Goal: Task Accomplishment & Management: Complete application form

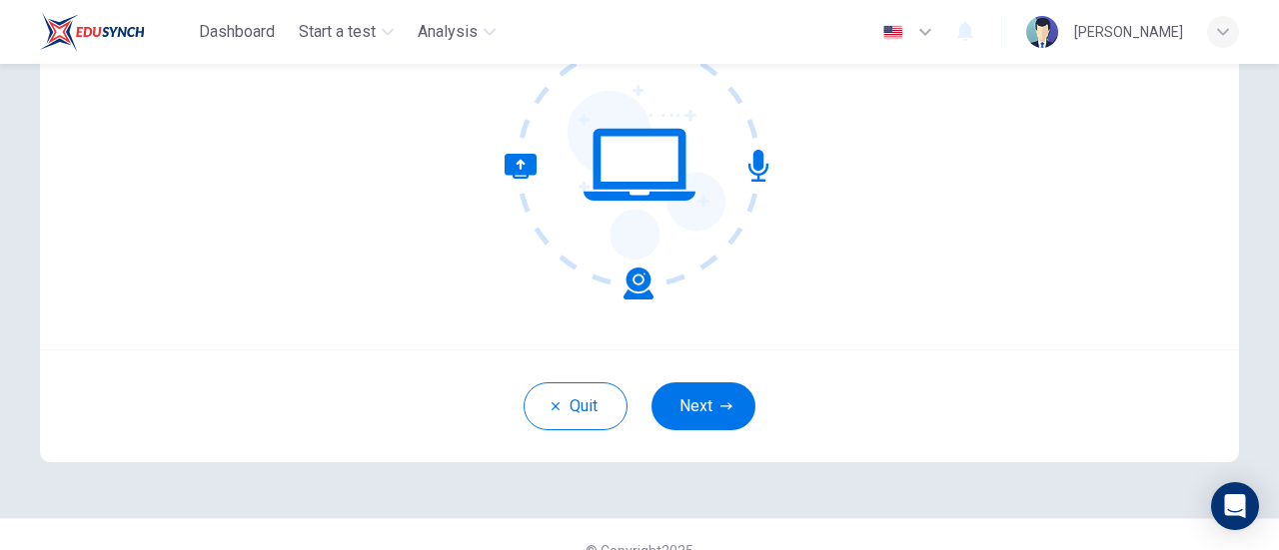
scroll to position [281, 0]
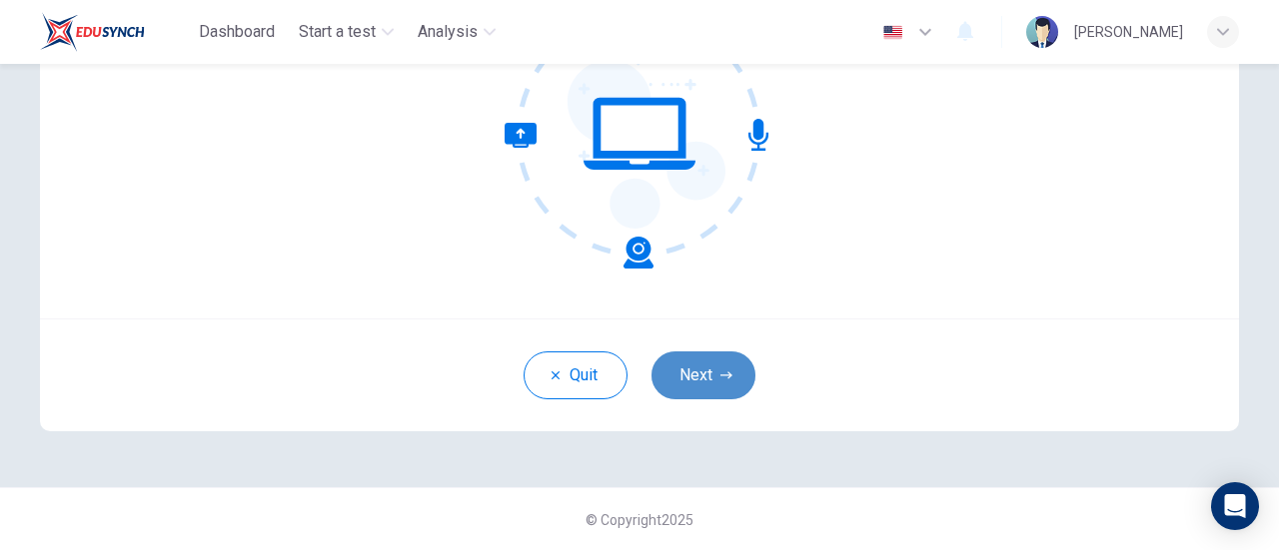
click at [709, 379] on button "Next" at bounding box center [703, 376] width 104 height 48
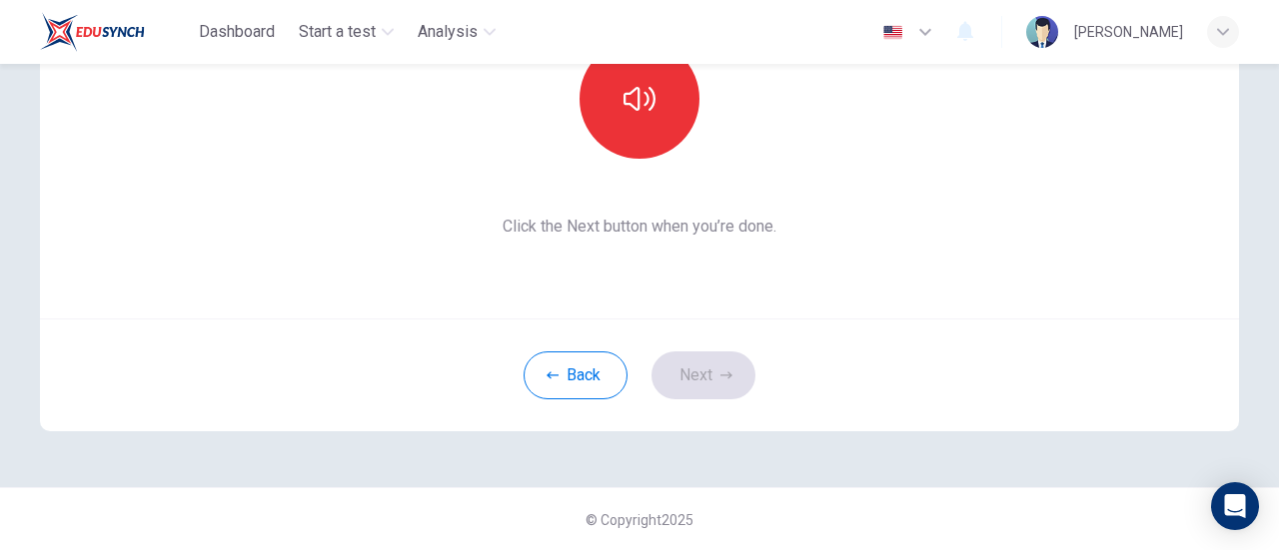
scroll to position [98, 0]
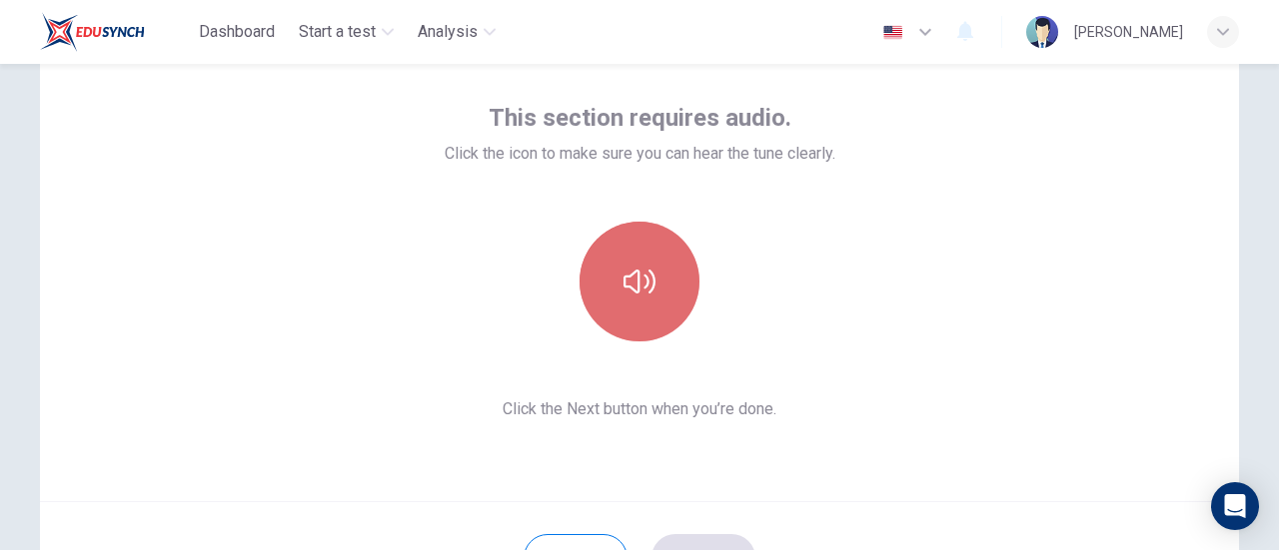
click at [624, 277] on icon "button" at bounding box center [639, 282] width 32 height 32
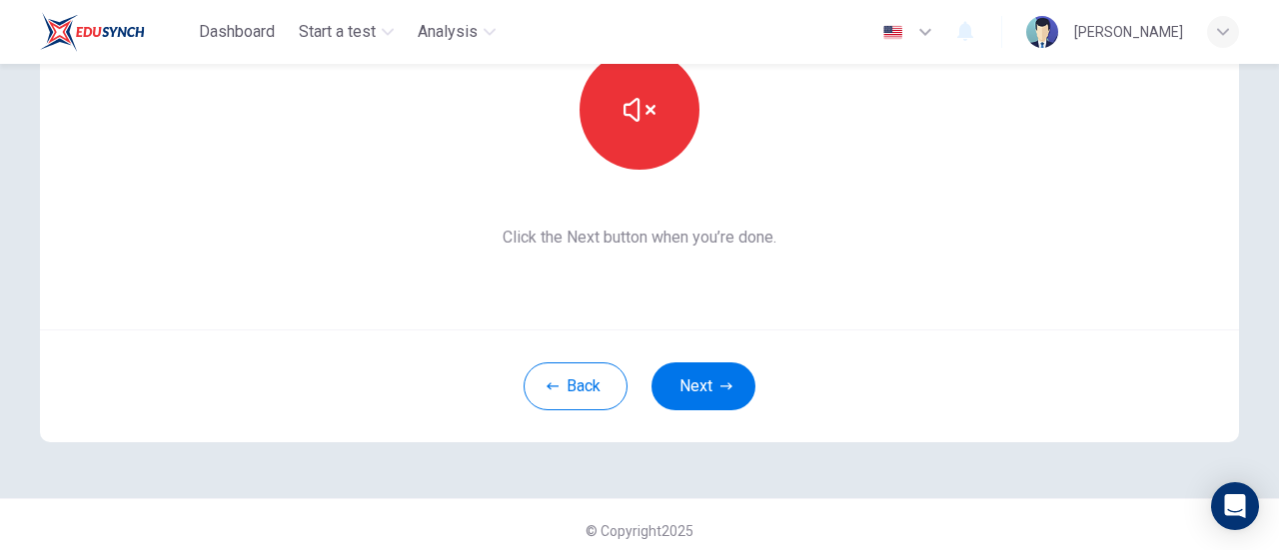
scroll to position [271, 0]
click at [677, 391] on button "Next" at bounding box center [703, 386] width 104 height 48
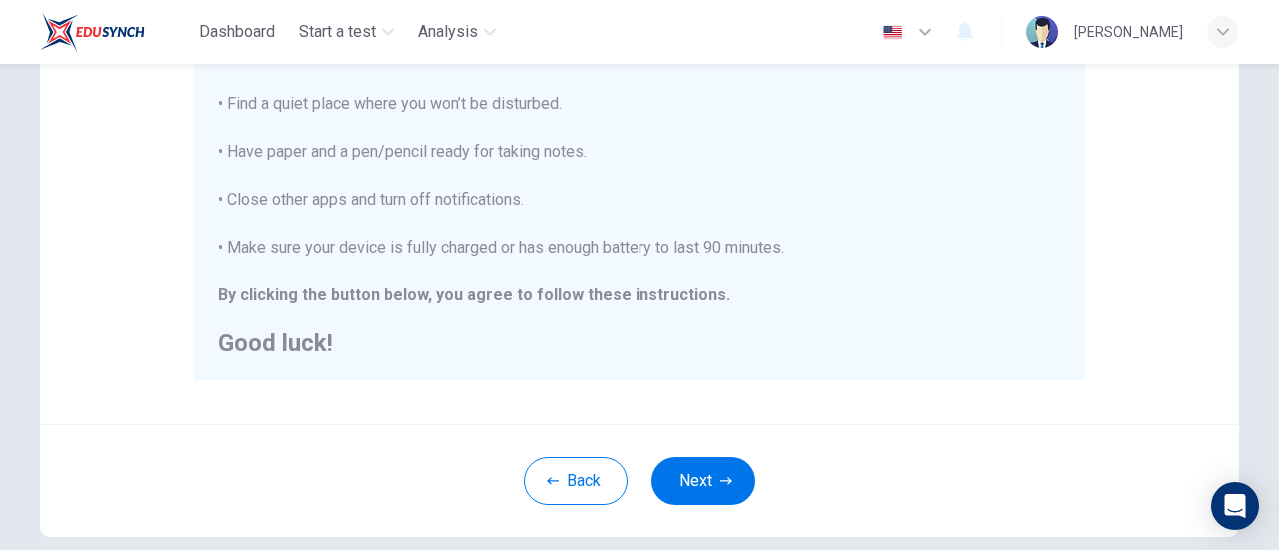
scroll to position [464, 0]
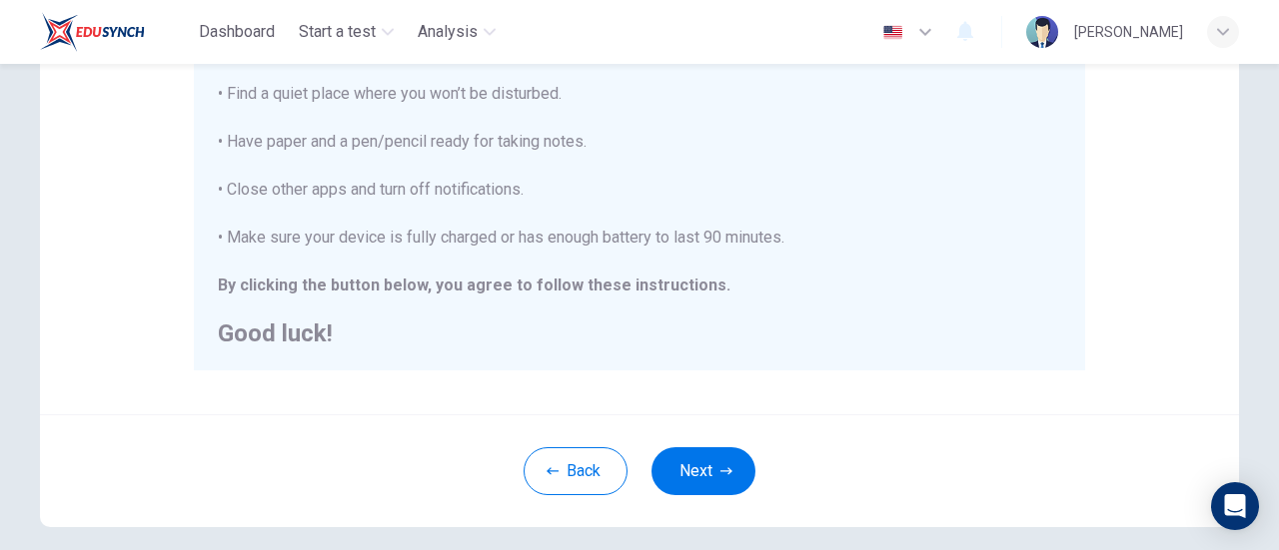
click at [749, 455] on div "Back Next" at bounding box center [639, 471] width 1199 height 113
click at [719, 459] on button "Next" at bounding box center [703, 472] width 104 height 48
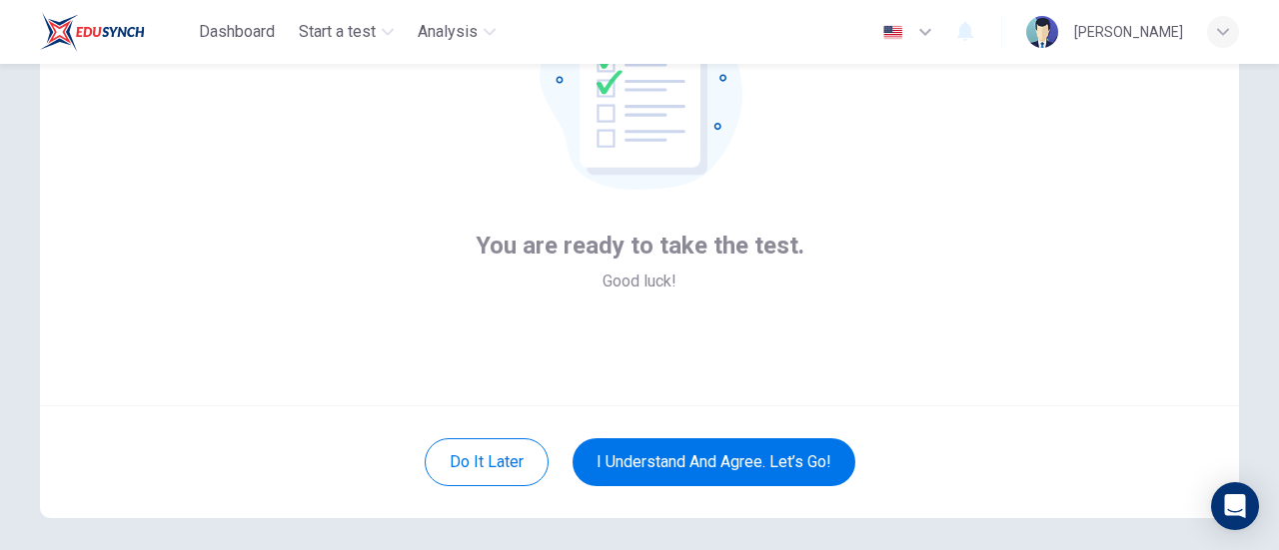
scroll to position [184, 0]
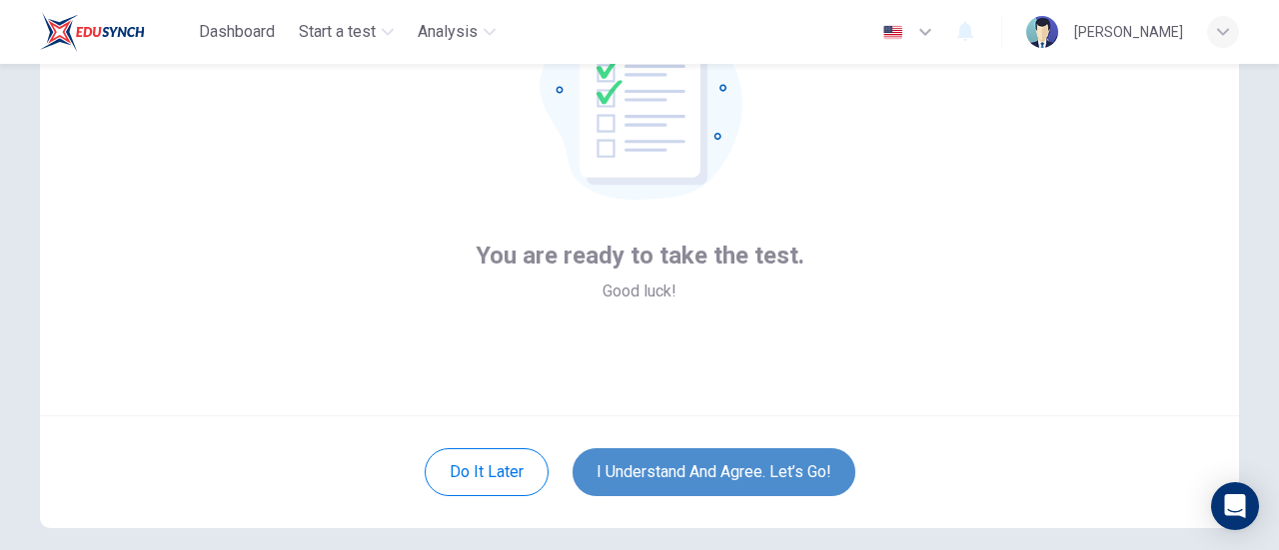
click at [764, 472] on button "I understand and agree. Let’s go!" at bounding box center [713, 473] width 283 height 48
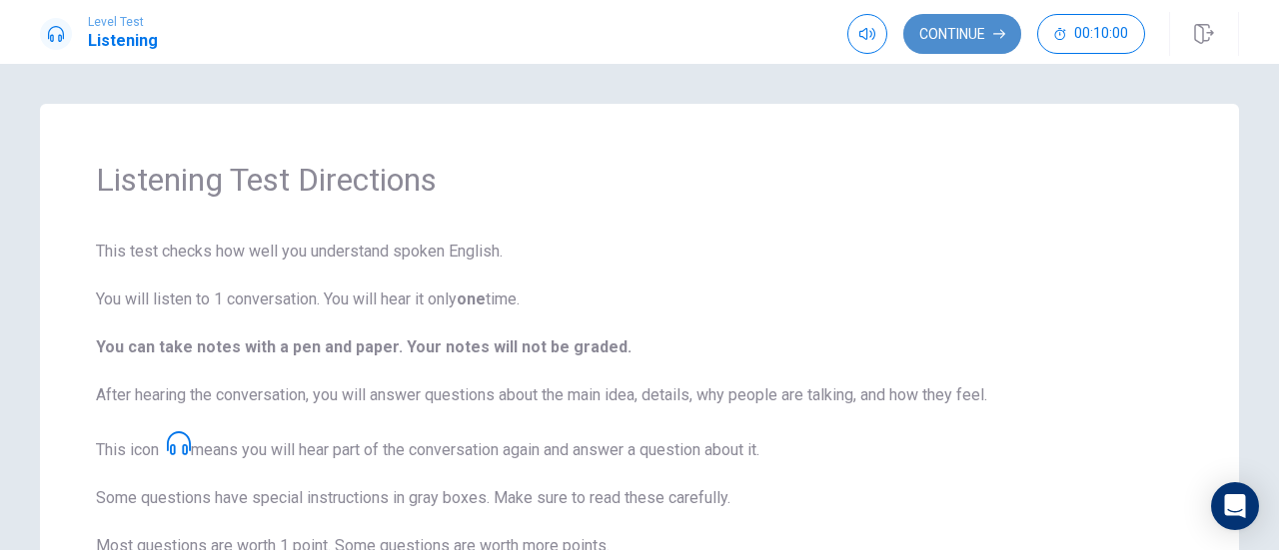
click at [940, 45] on button "Continue" at bounding box center [962, 34] width 118 height 40
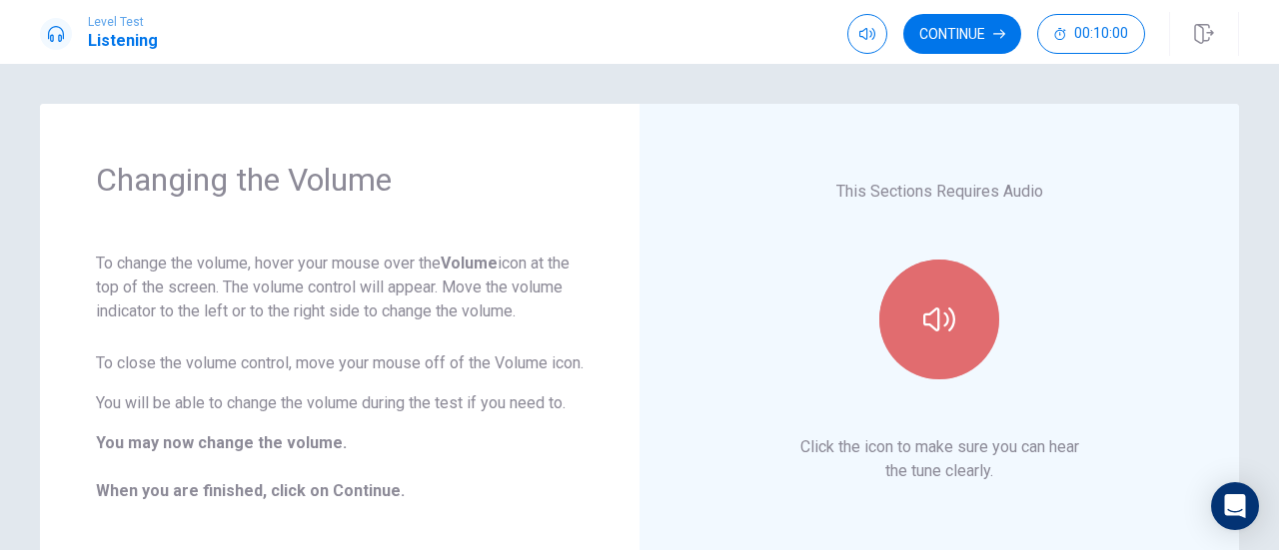
click at [934, 332] on icon "button" at bounding box center [939, 320] width 32 height 24
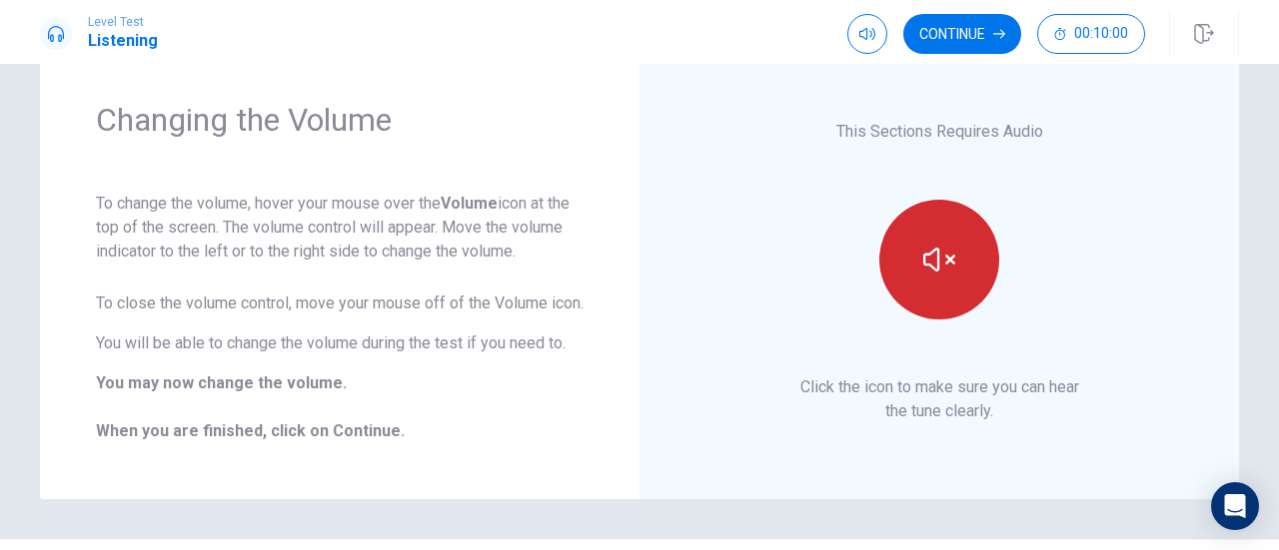
scroll to position [58, 0]
click at [933, 44] on button "Continue" at bounding box center [962, 34] width 118 height 40
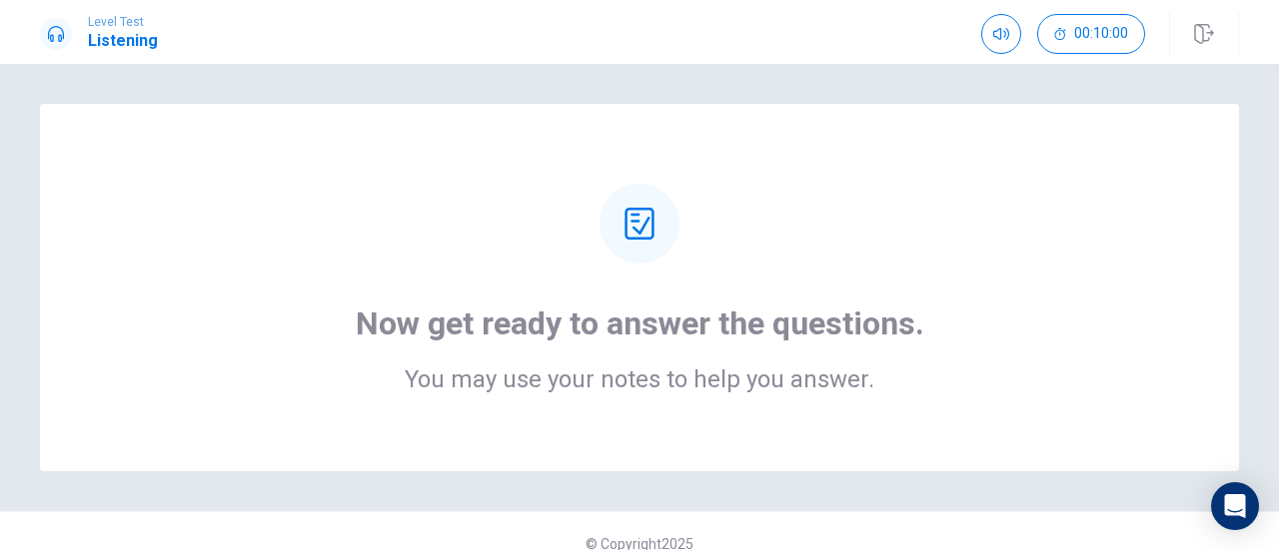
scroll to position [1, 0]
click at [858, 279] on div "Now get ready to answer the questions. You may use your notes to help you answe…" at bounding box center [639, 287] width 1039 height 208
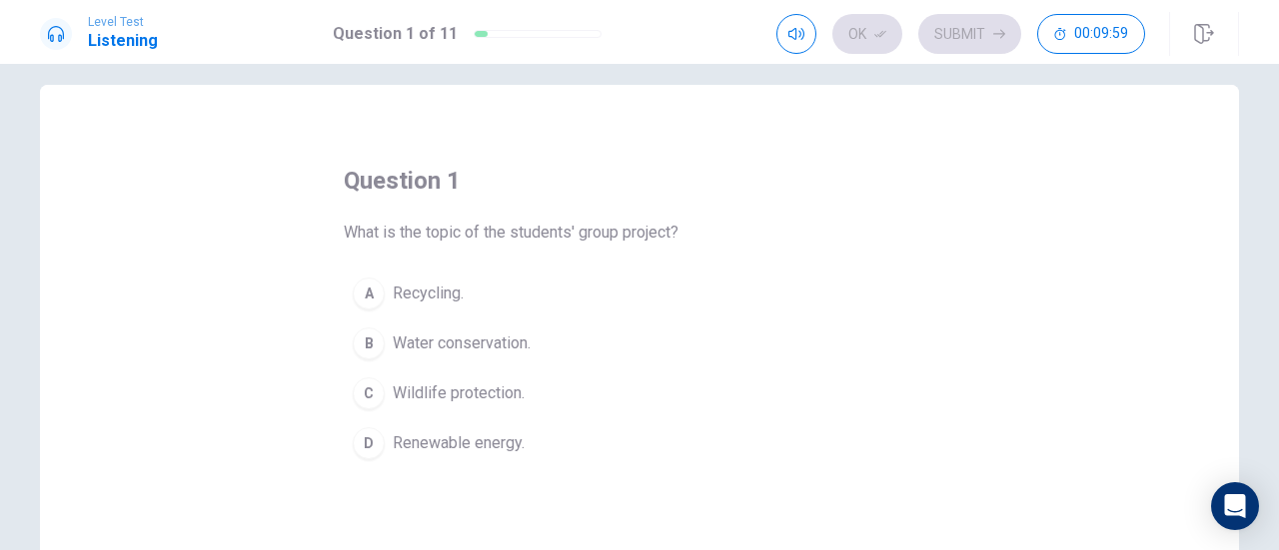
scroll to position [20, 0]
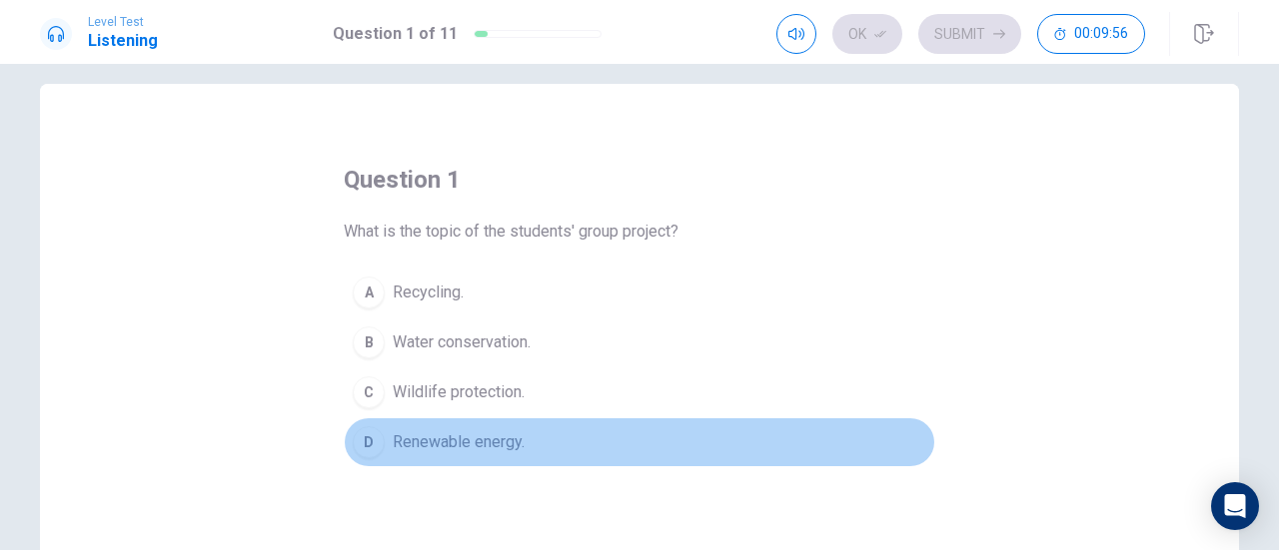
click at [370, 442] on div "D" at bounding box center [369, 443] width 32 height 32
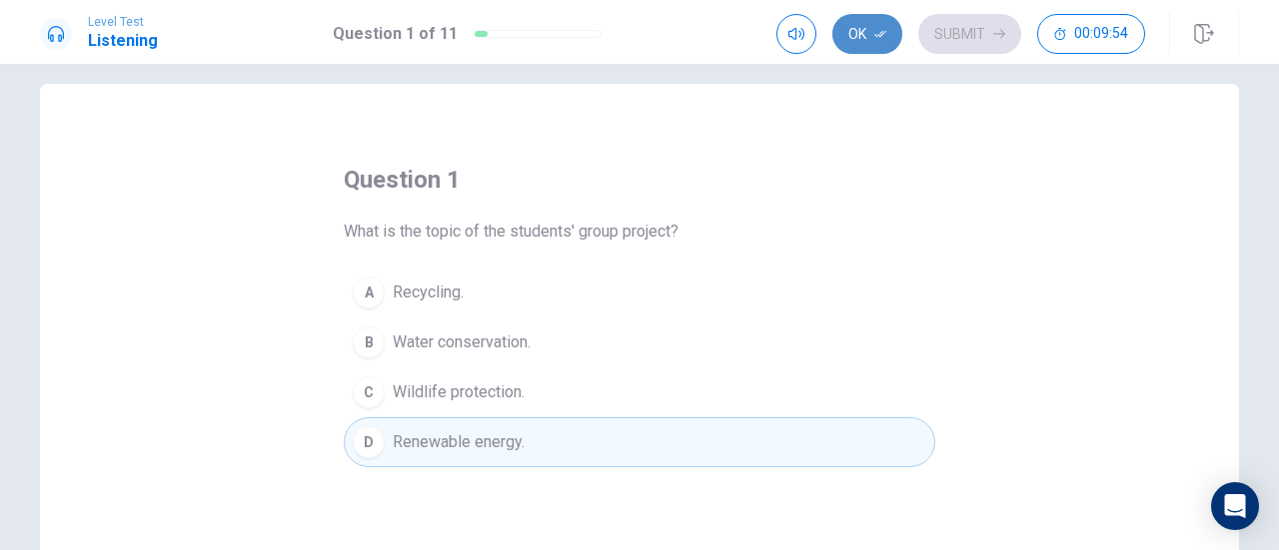
click at [855, 27] on button "Ok" at bounding box center [867, 34] width 70 height 40
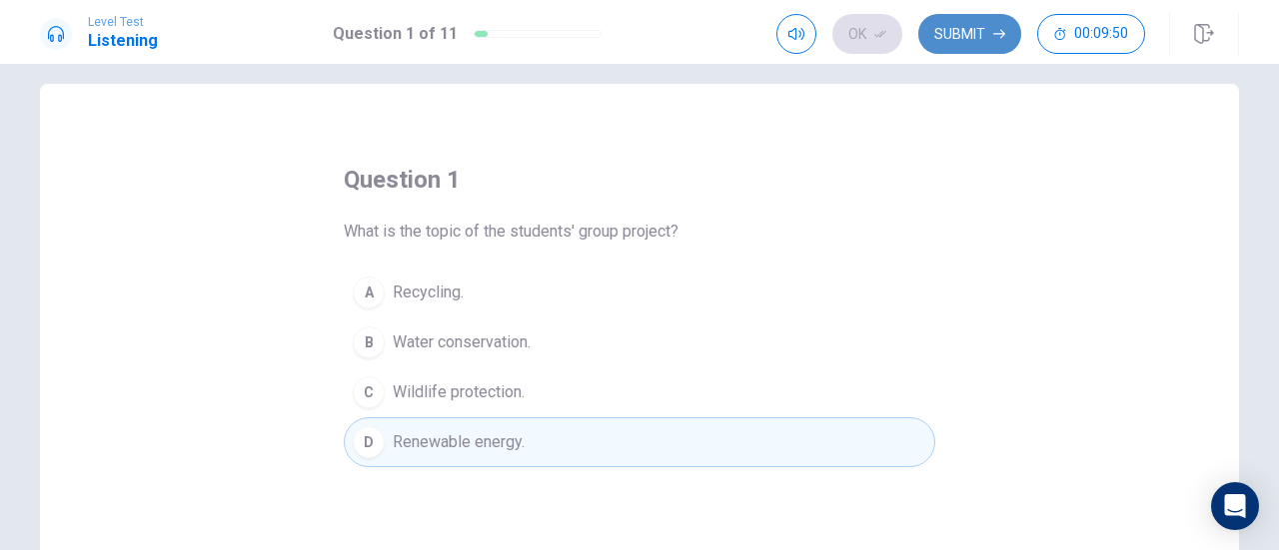
click at [1005, 37] on icon "button" at bounding box center [999, 34] width 12 height 12
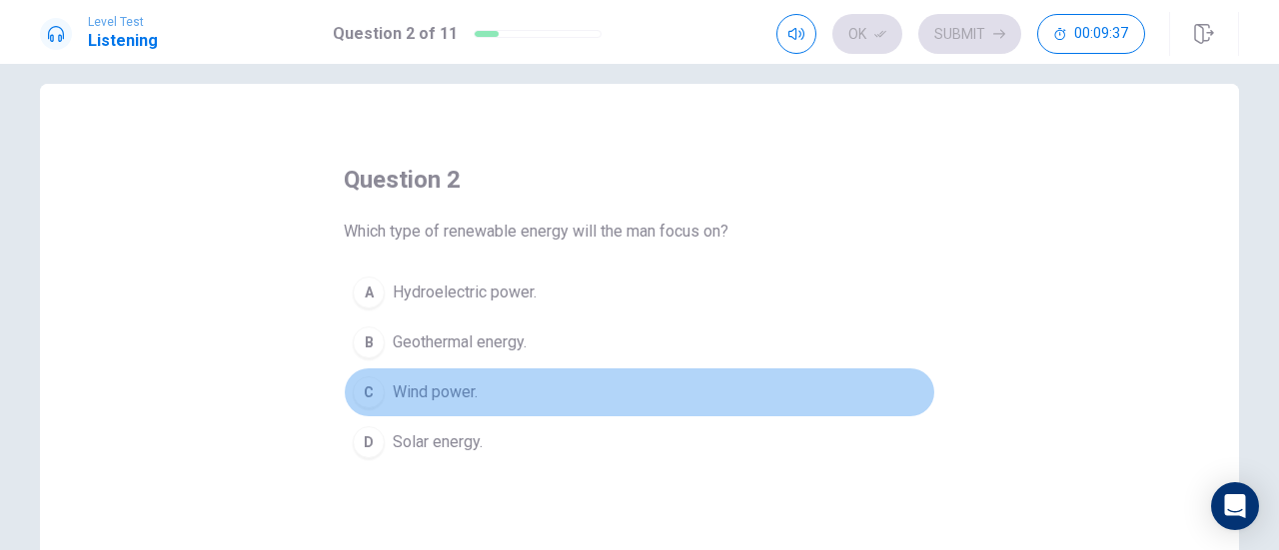
click at [491, 389] on button "C Wind power." at bounding box center [639, 393] width 591 height 50
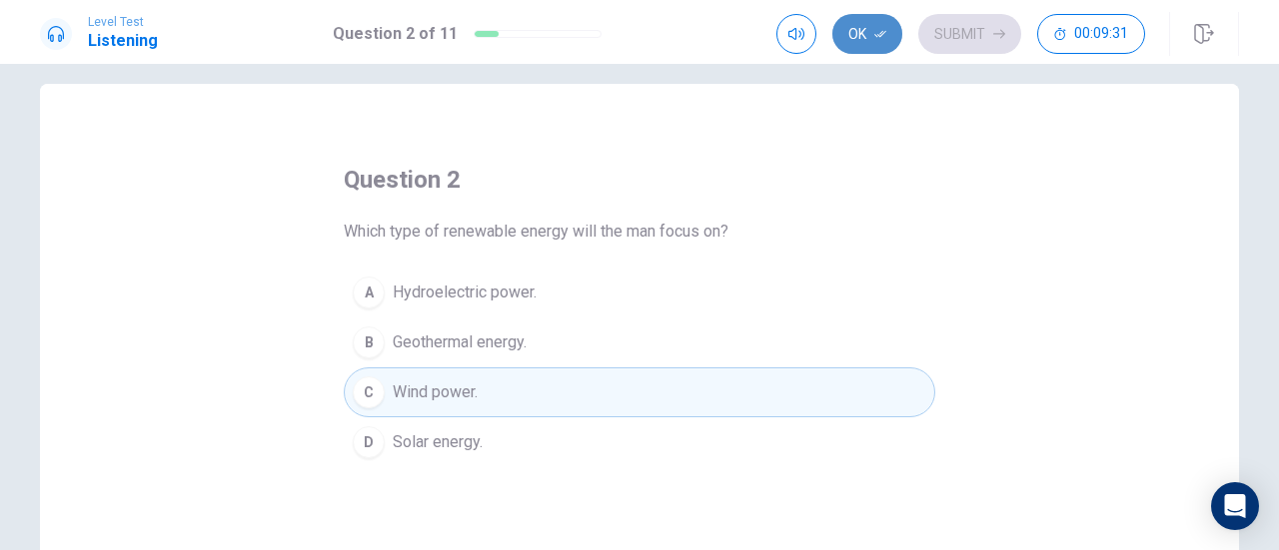
click at [865, 43] on button "Ok" at bounding box center [867, 34] width 70 height 40
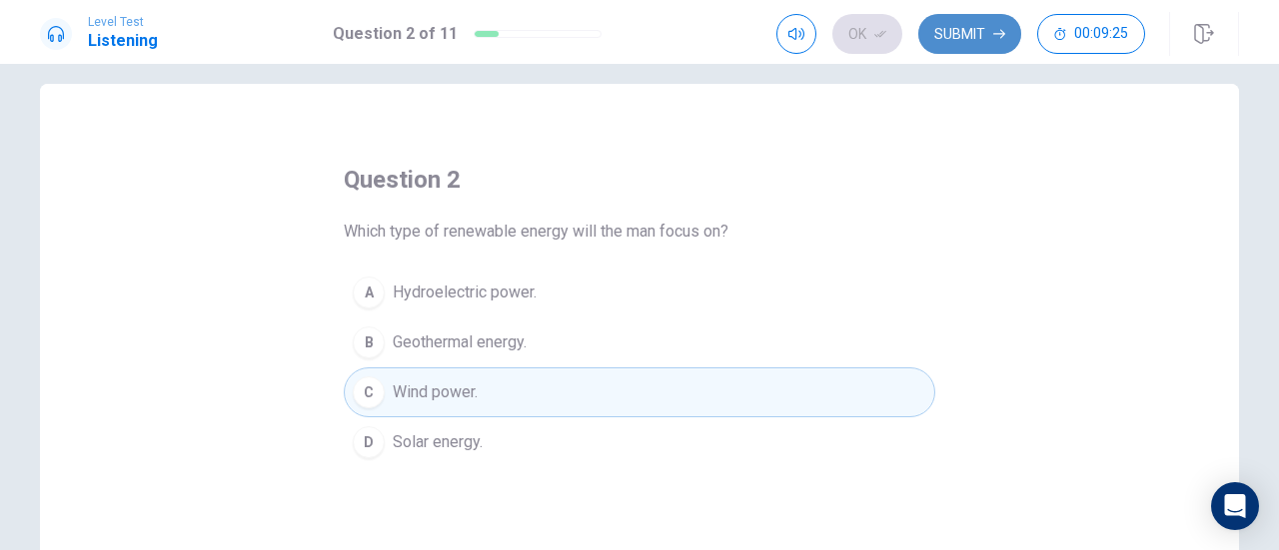
click at [959, 23] on button "Submit" at bounding box center [969, 34] width 103 height 40
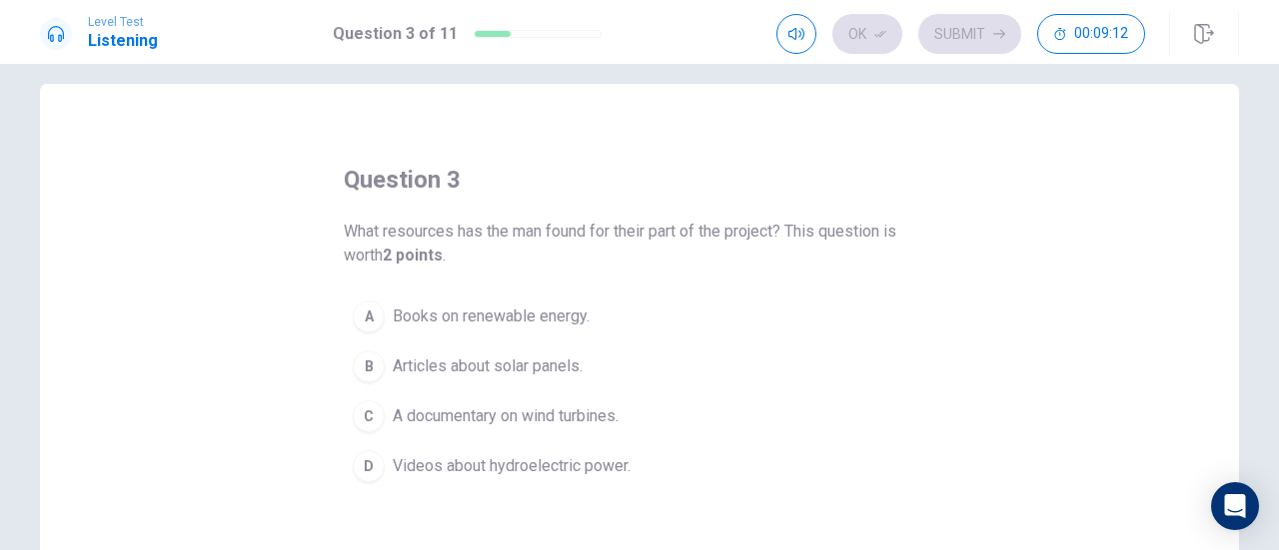
click at [569, 423] on span "A documentary on wind turbines." at bounding box center [506, 417] width 226 height 24
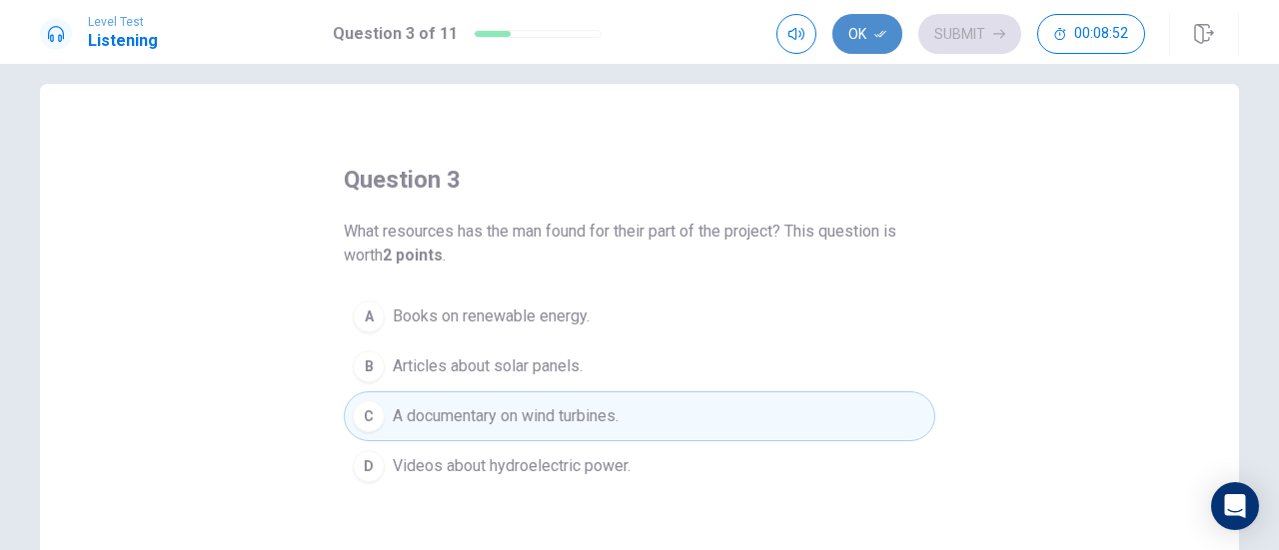
click at [874, 45] on button "Ok" at bounding box center [867, 34] width 70 height 40
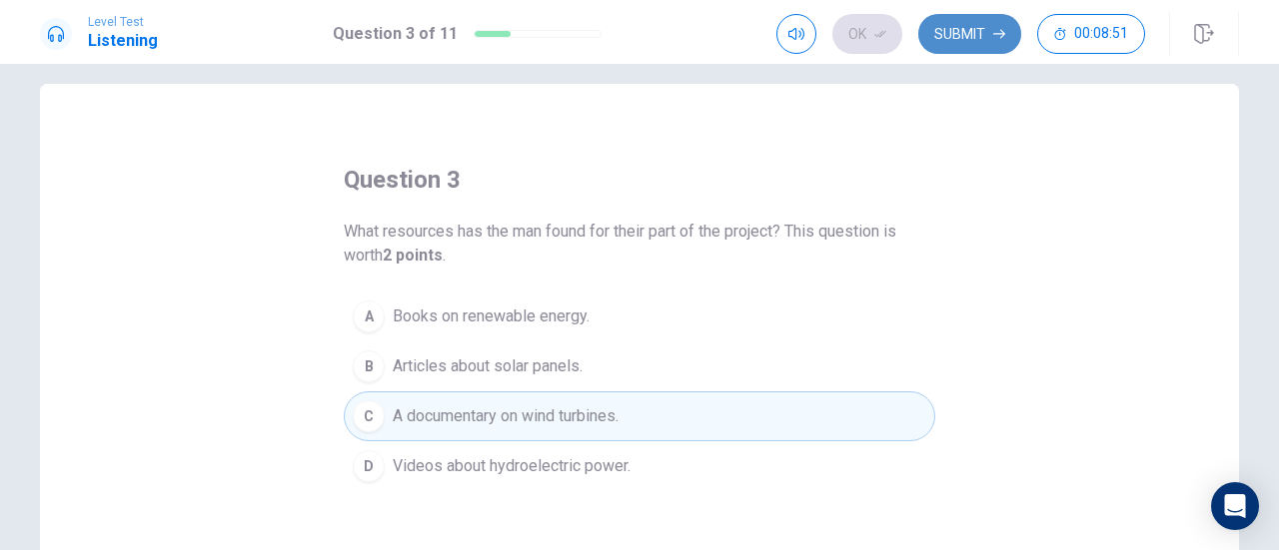
click at [985, 35] on button "Submit" at bounding box center [969, 34] width 103 height 40
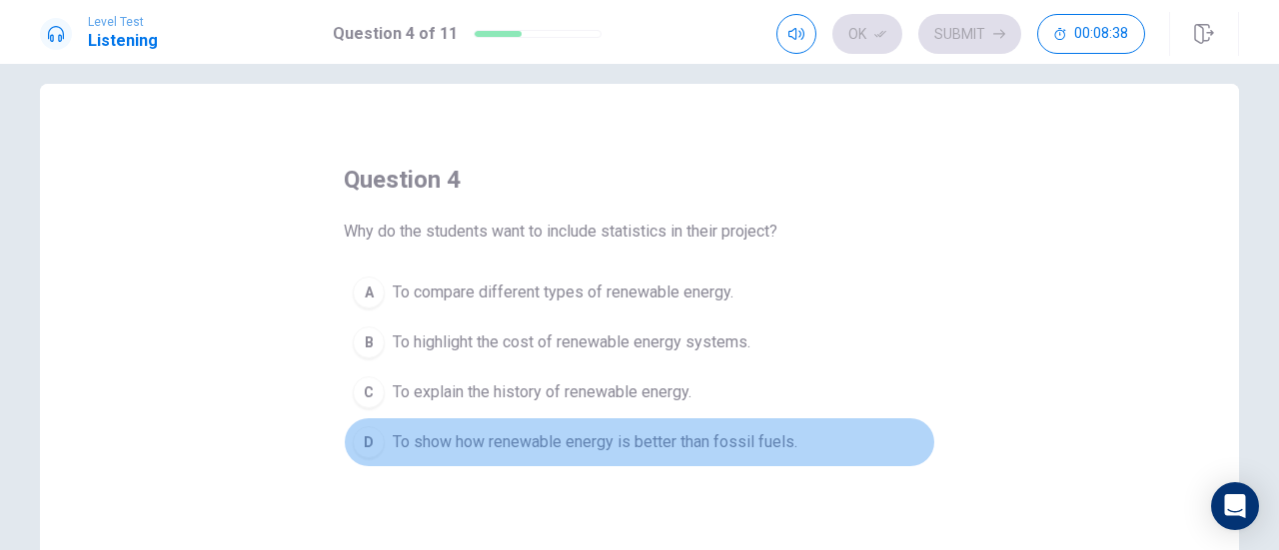
click at [519, 449] on span "To show how renewable energy is better than fossil fuels." at bounding box center [595, 443] width 405 height 24
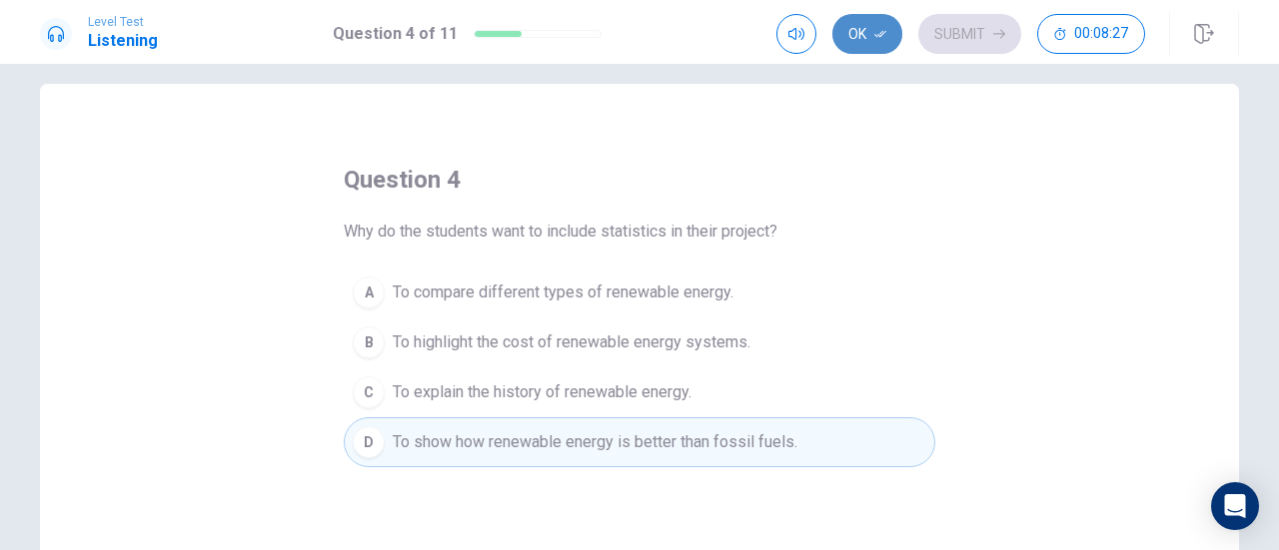
click at [855, 33] on button "Ok" at bounding box center [867, 34] width 70 height 40
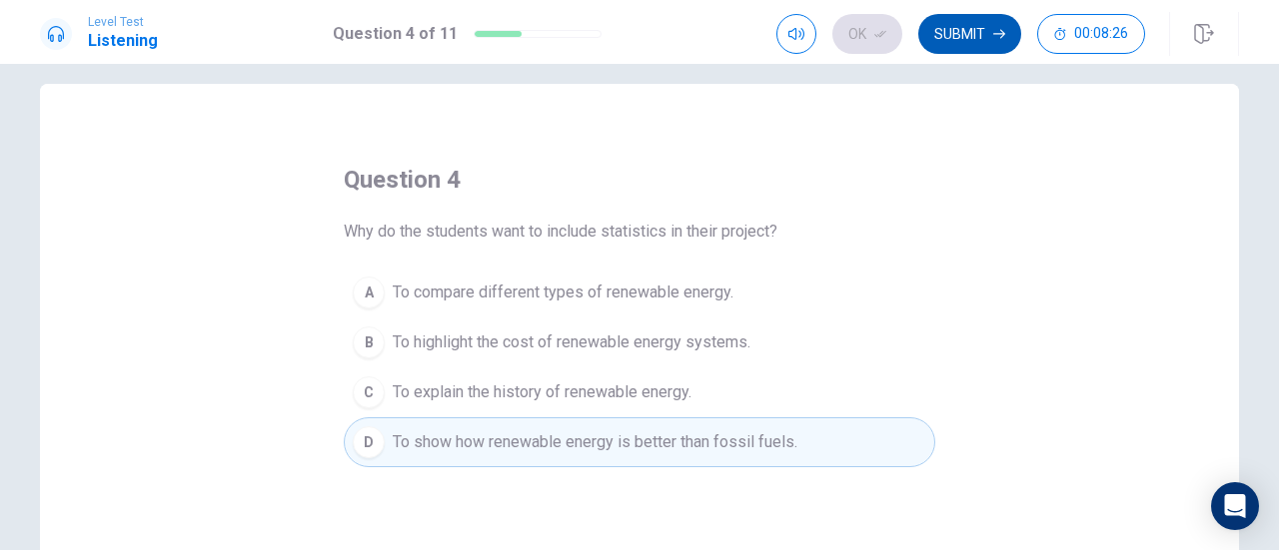
click at [971, 30] on button "Submit" at bounding box center [969, 34] width 103 height 40
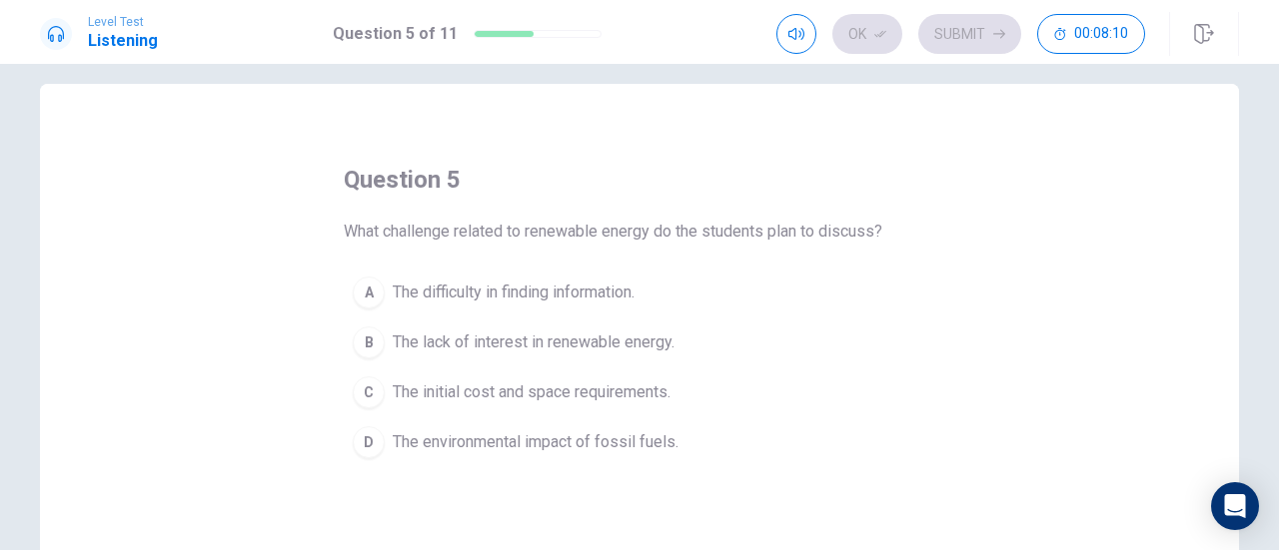
click at [511, 402] on span "The initial cost and space requirements." at bounding box center [532, 393] width 278 height 24
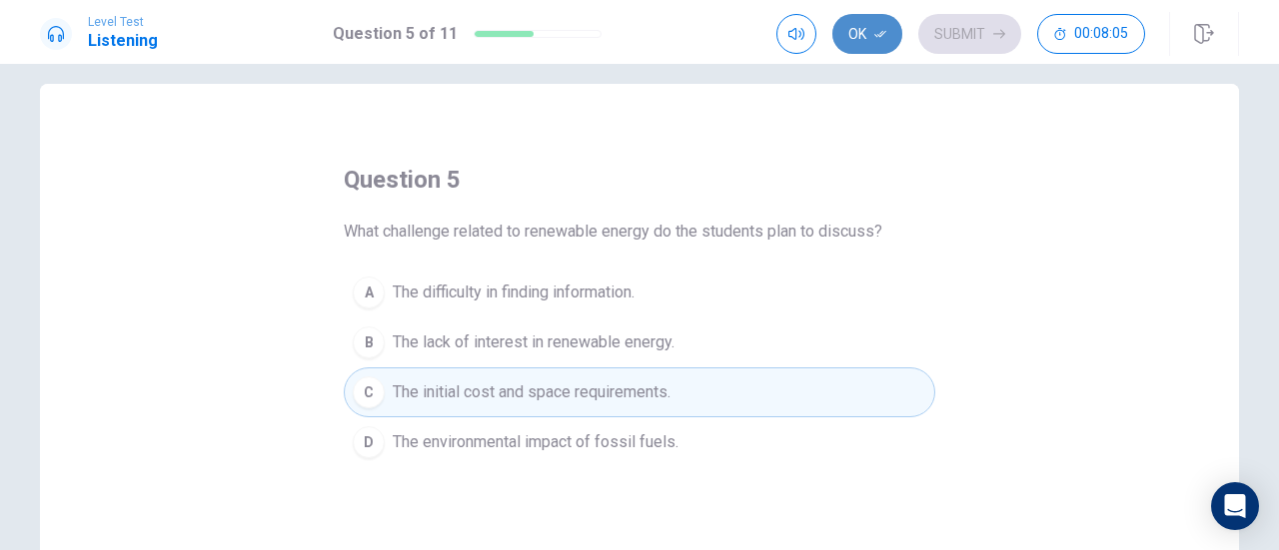
click at [856, 33] on button "Ok" at bounding box center [867, 34] width 70 height 40
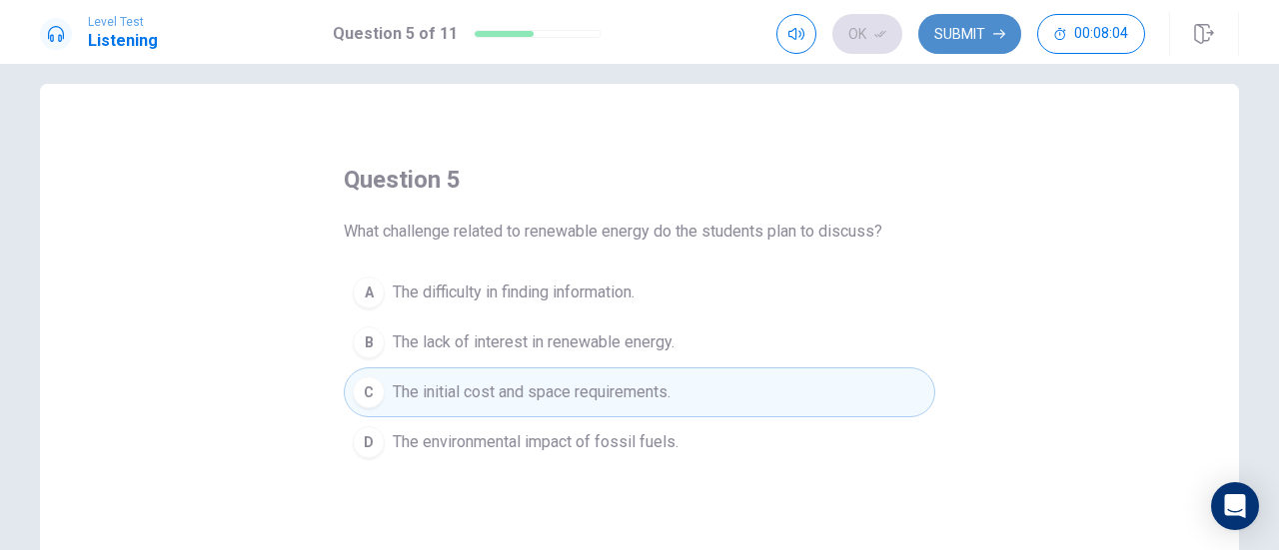
click at [964, 31] on button "Submit" at bounding box center [969, 34] width 103 height 40
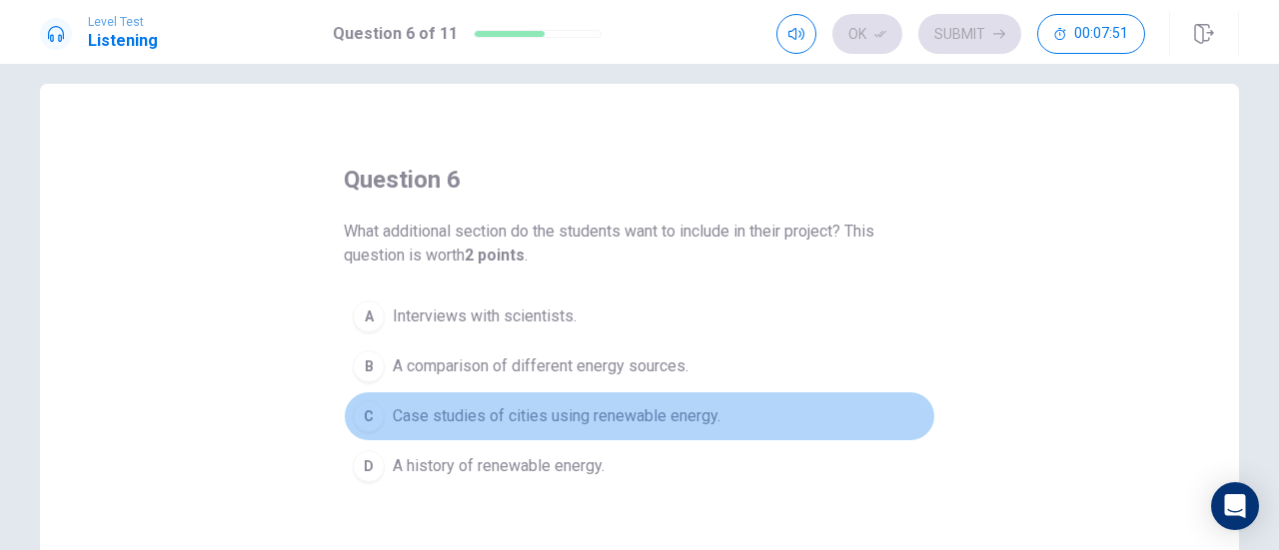
click at [537, 409] on span "Case studies of cities using renewable energy." at bounding box center [557, 417] width 328 height 24
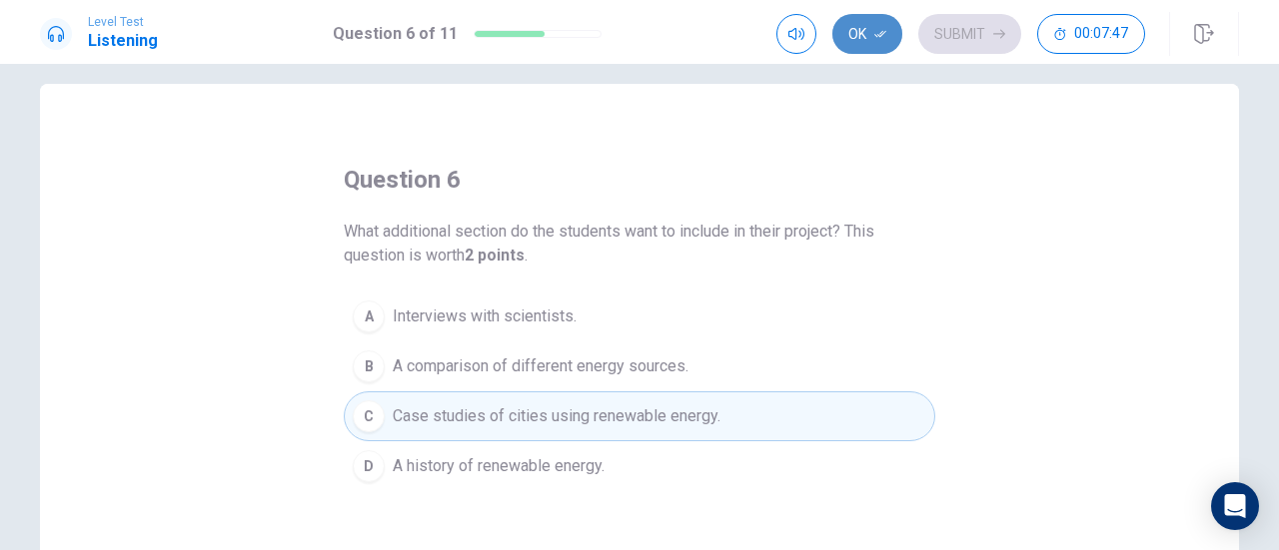
click at [859, 25] on button "Ok" at bounding box center [867, 34] width 70 height 40
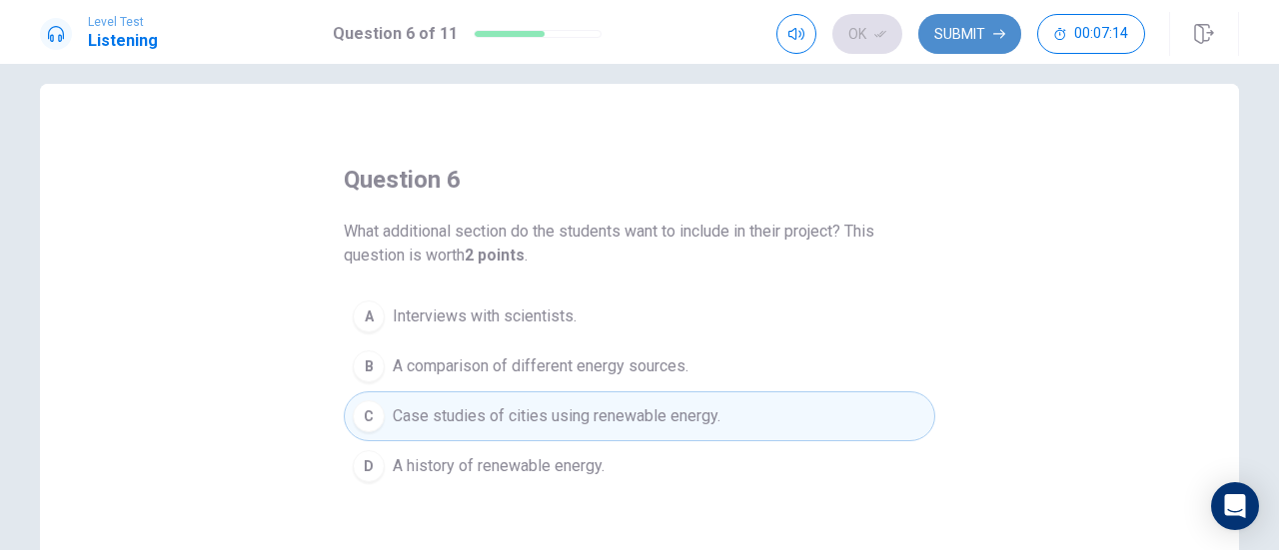
click at [993, 37] on button "Submit" at bounding box center [969, 34] width 103 height 40
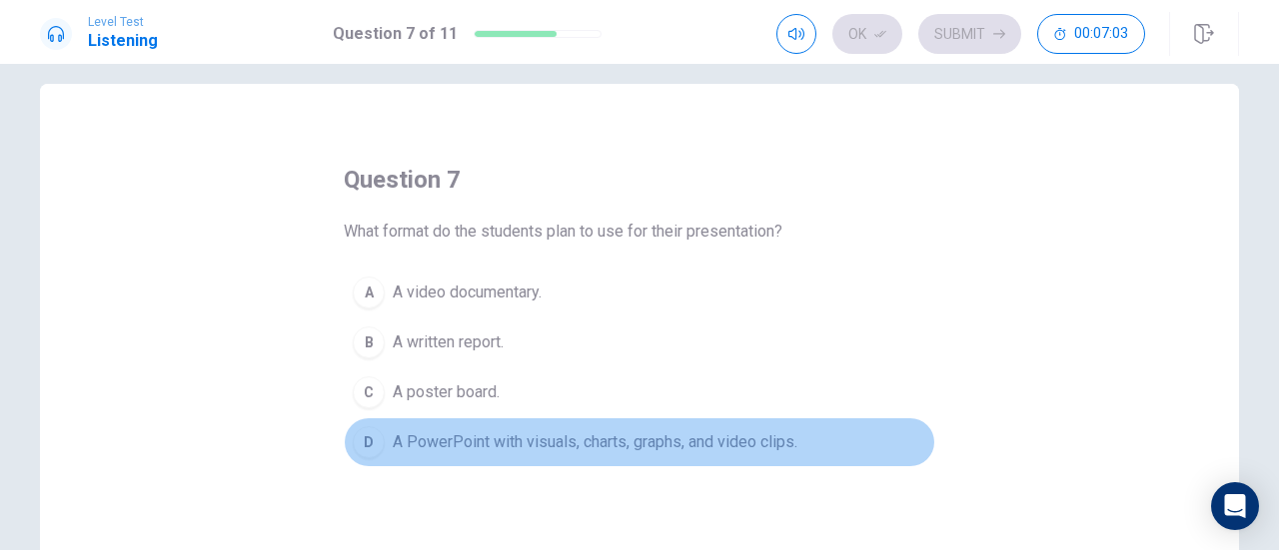
click at [774, 427] on button "D A PowerPoint with visuals, charts, graphs, and video clips." at bounding box center [639, 443] width 591 height 50
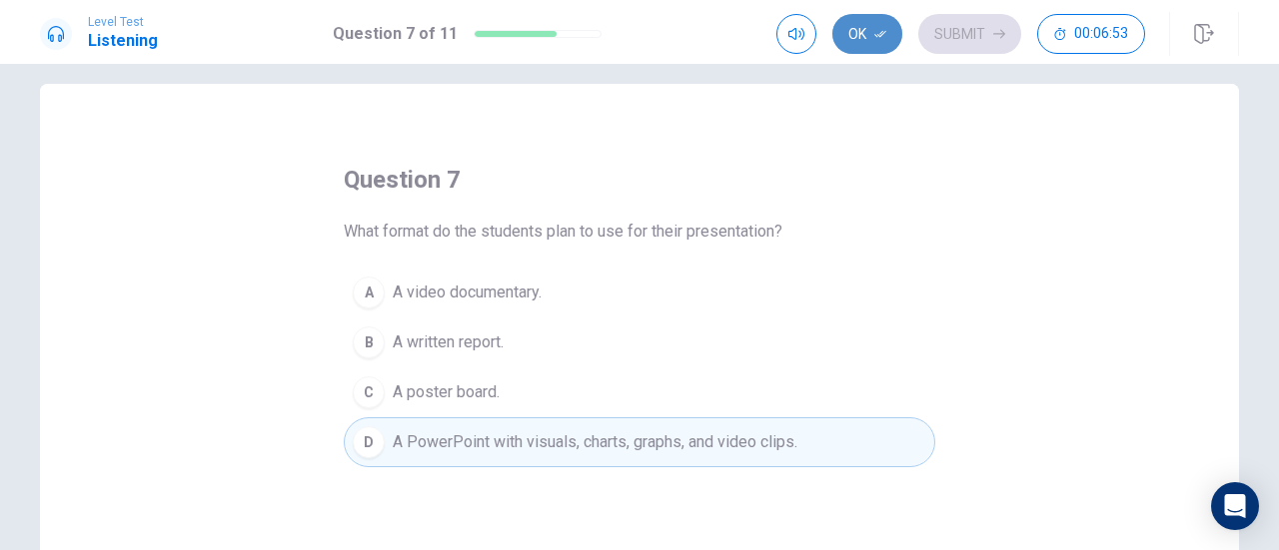
click at [880, 35] on icon "button" at bounding box center [880, 34] width 12 height 7
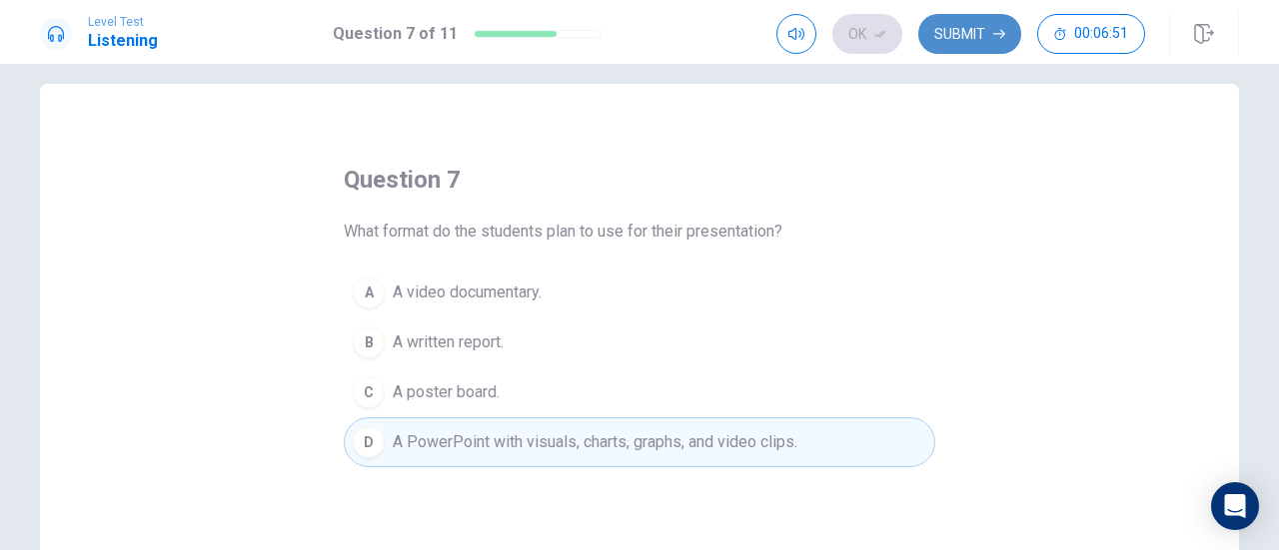
click at [971, 28] on button "Submit" at bounding box center [969, 34] width 103 height 40
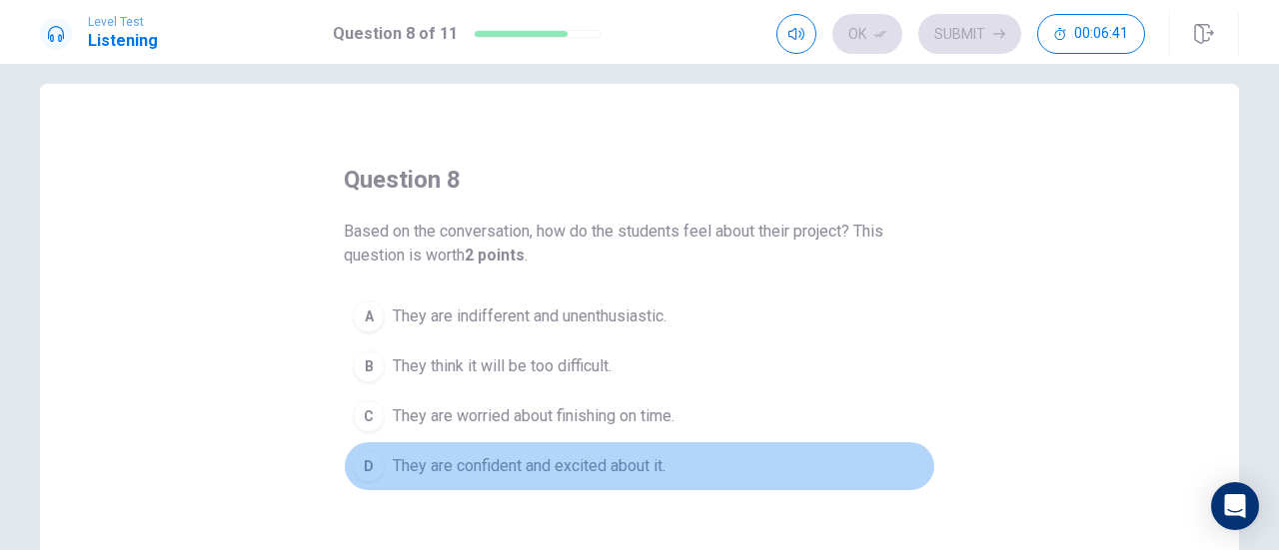
click at [625, 469] on span "They are confident and excited about it." at bounding box center [529, 467] width 273 height 24
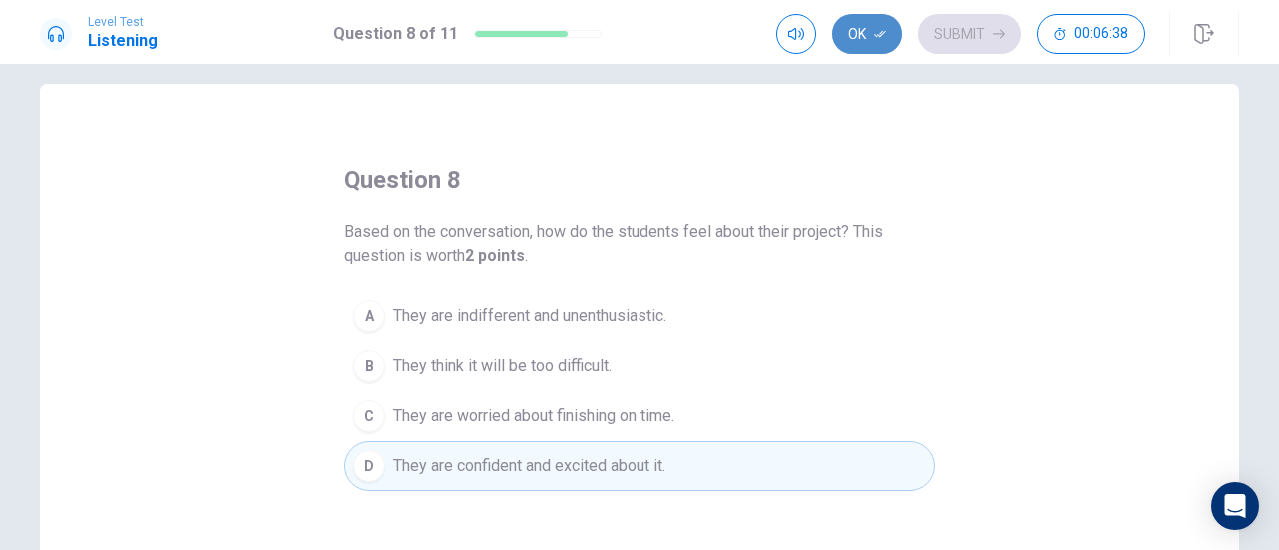
click at [857, 37] on button "Ok" at bounding box center [867, 34] width 70 height 40
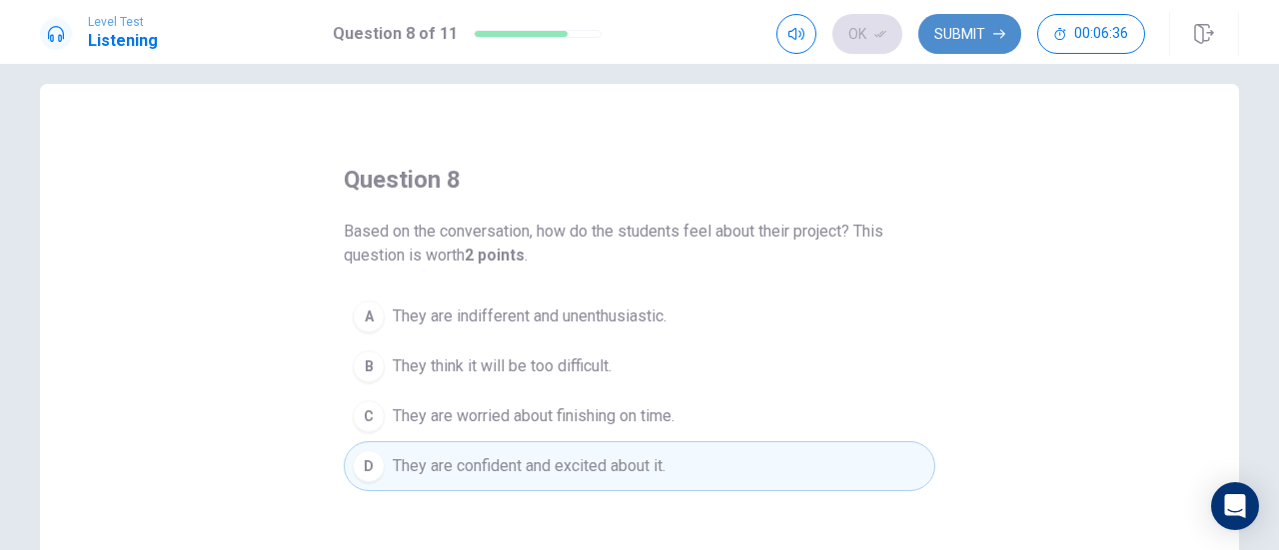
click at [944, 37] on button "Submit" at bounding box center [969, 34] width 103 height 40
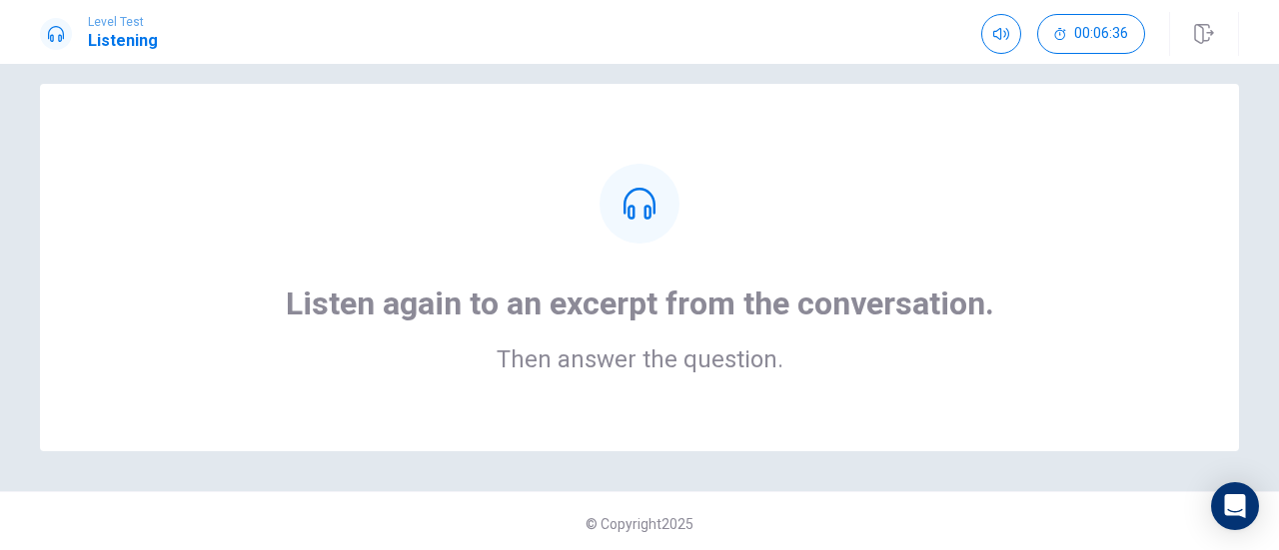
scroll to position [0, 0]
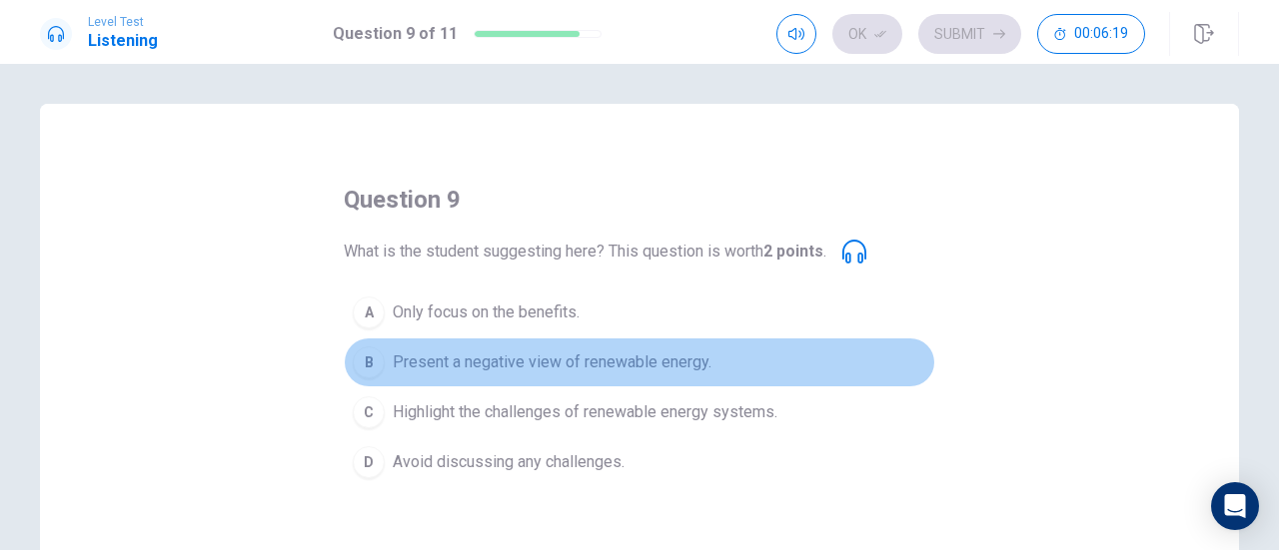
click at [657, 367] on span "Present a negative view of renewable energy." at bounding box center [552, 363] width 319 height 24
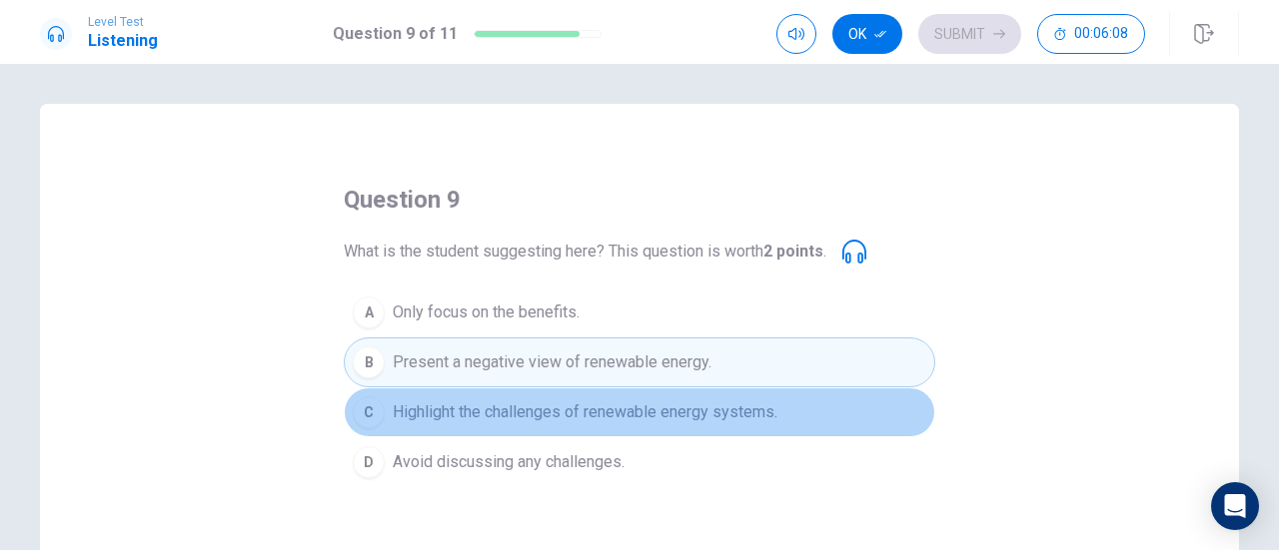
click at [629, 425] on button "C Highlight the challenges of renewable energy systems." at bounding box center [639, 413] width 591 height 50
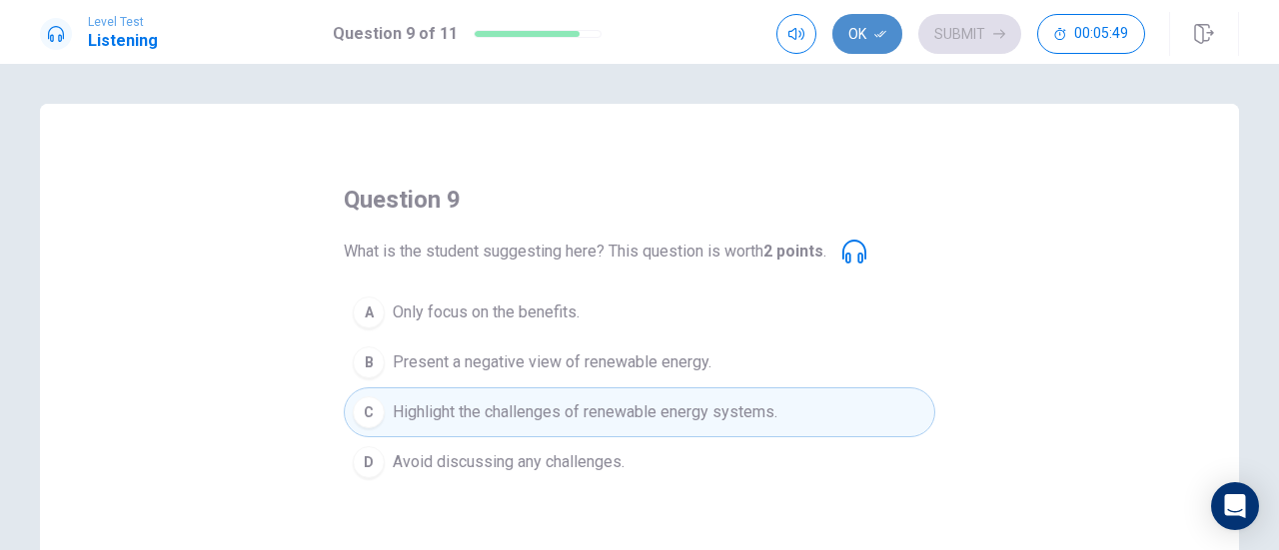
click at [879, 26] on button "Ok" at bounding box center [867, 34] width 70 height 40
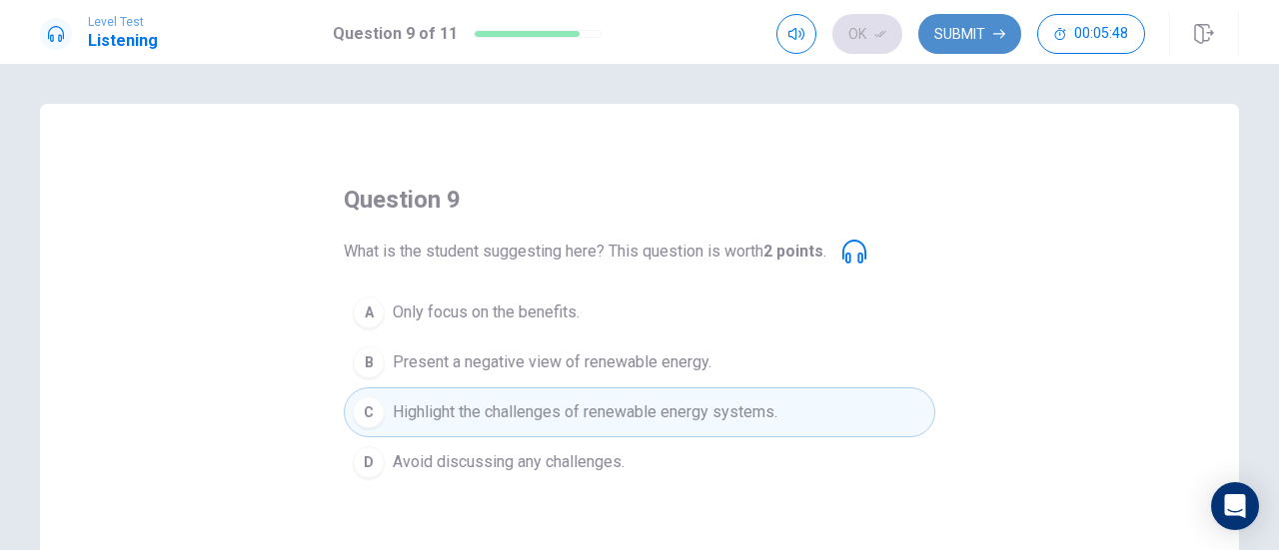
click at [934, 36] on button "Submit" at bounding box center [969, 34] width 103 height 40
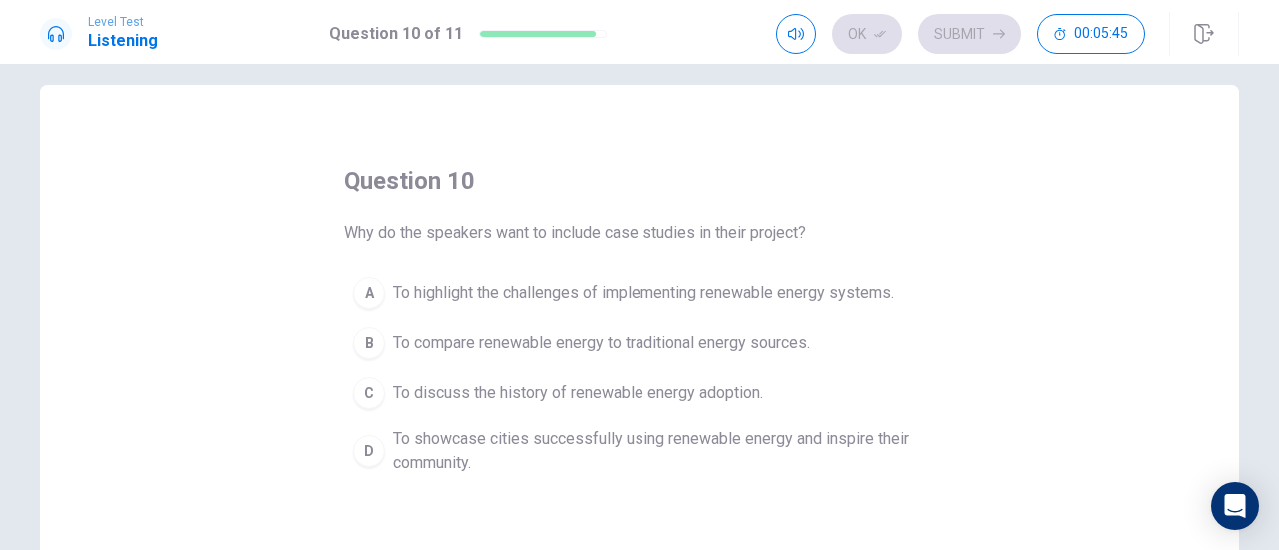
scroll to position [21, 0]
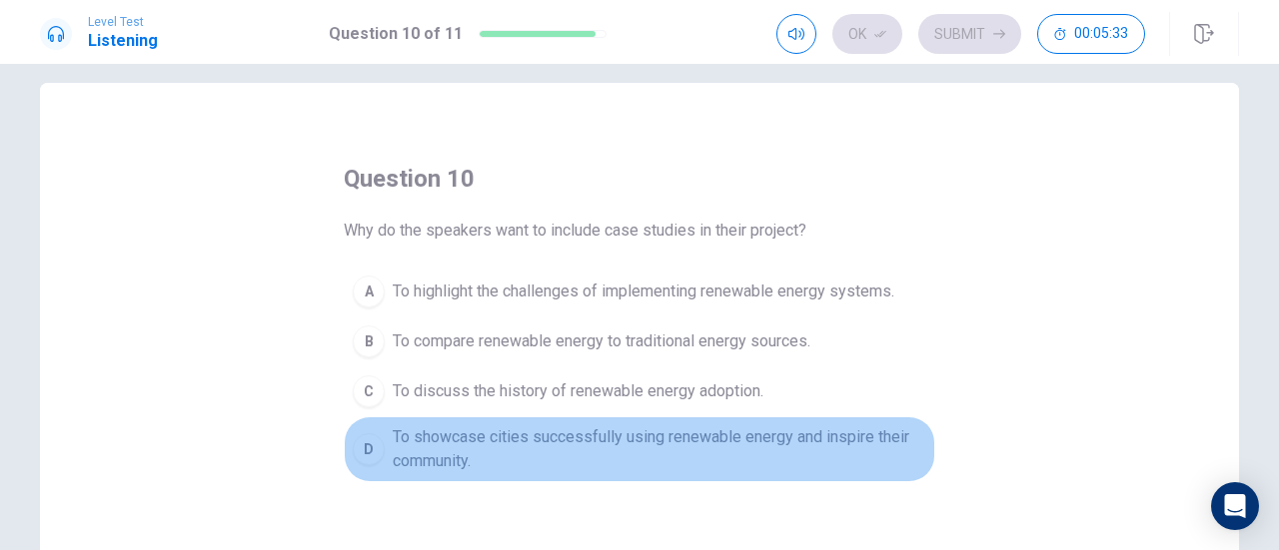
click at [785, 430] on span "To showcase cities successfully using renewable energy and inspire their commun…" at bounding box center [659, 450] width 533 height 48
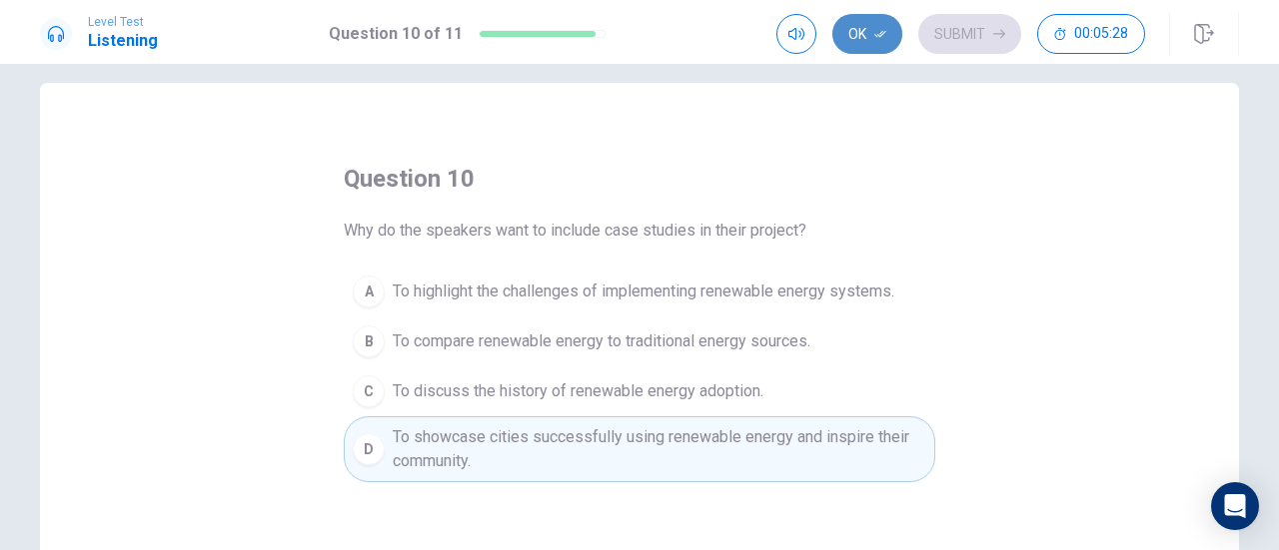
click at [866, 35] on button "Ok" at bounding box center [867, 34] width 70 height 40
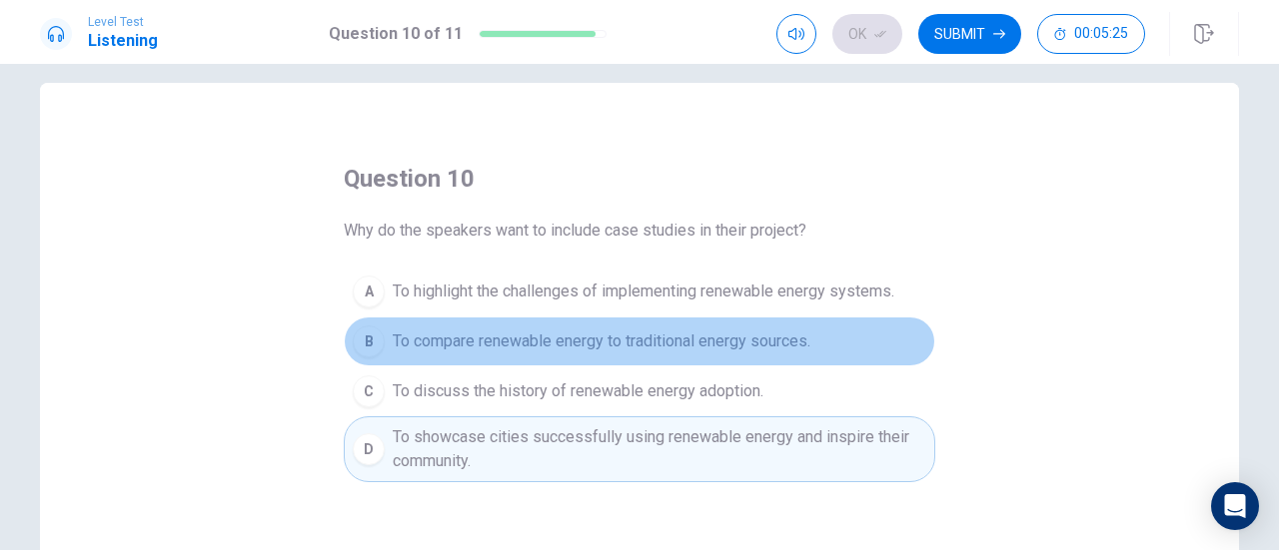
click at [750, 317] on button "B To compare renewable energy to traditional energy sources." at bounding box center [639, 342] width 591 height 50
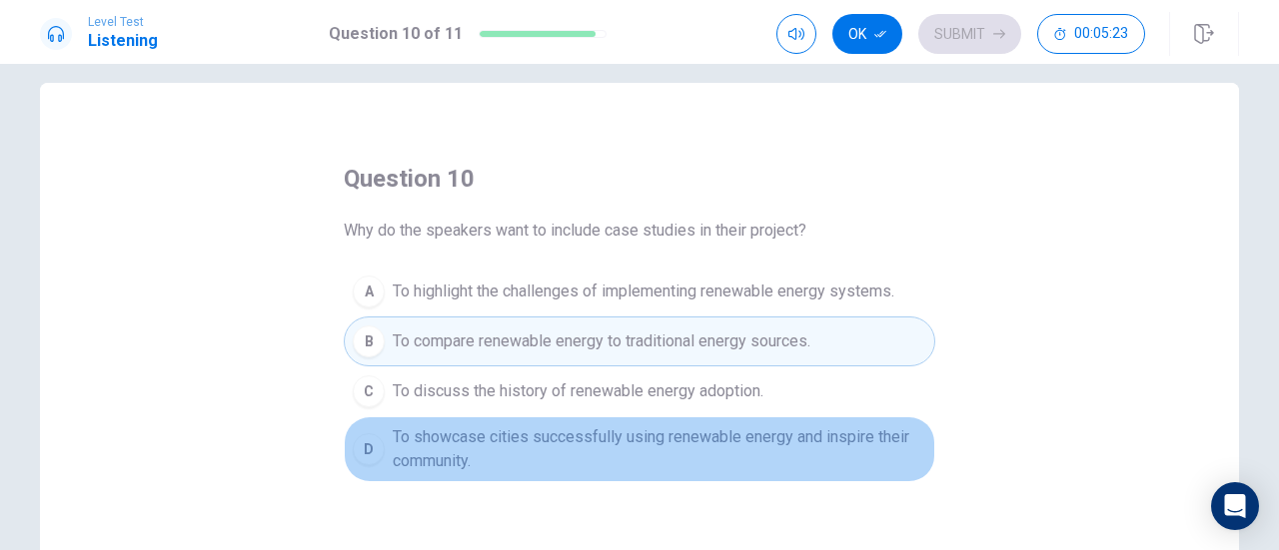
click at [685, 464] on span "To showcase cities successfully using renewable energy and inspire their commun…" at bounding box center [659, 450] width 533 height 48
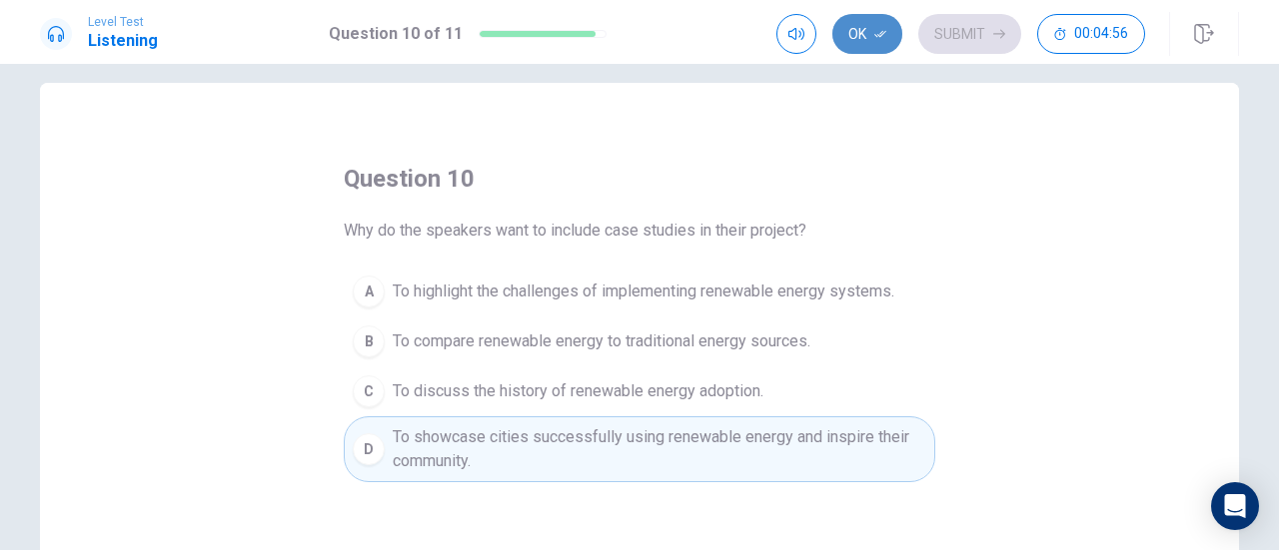
click at [885, 39] on icon "button" at bounding box center [880, 34] width 12 height 12
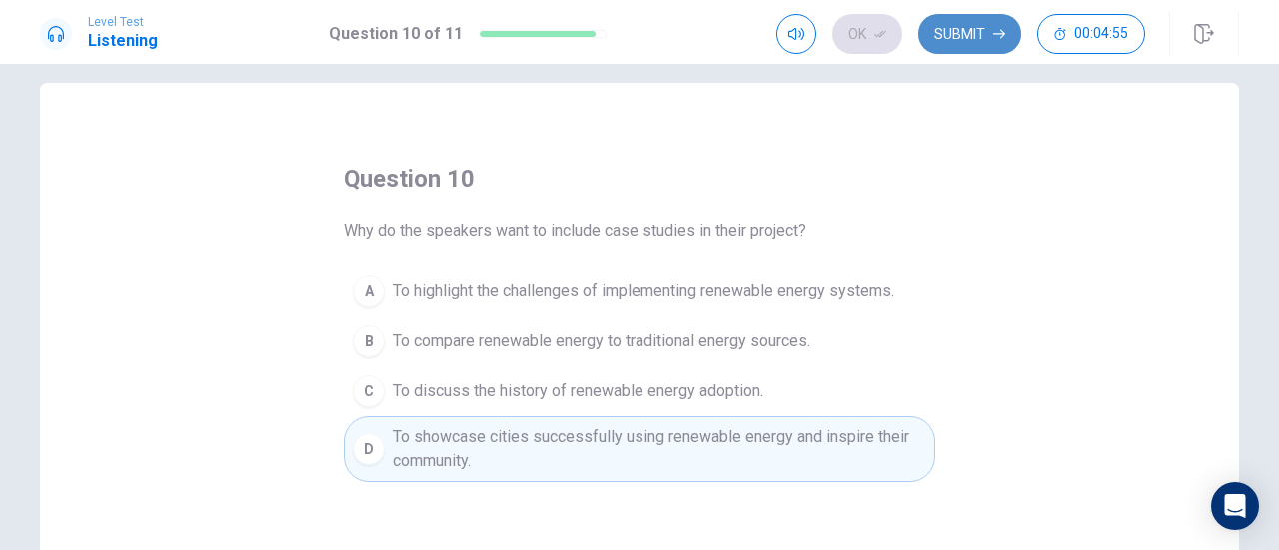
click at [968, 47] on button "Submit" at bounding box center [969, 34] width 103 height 40
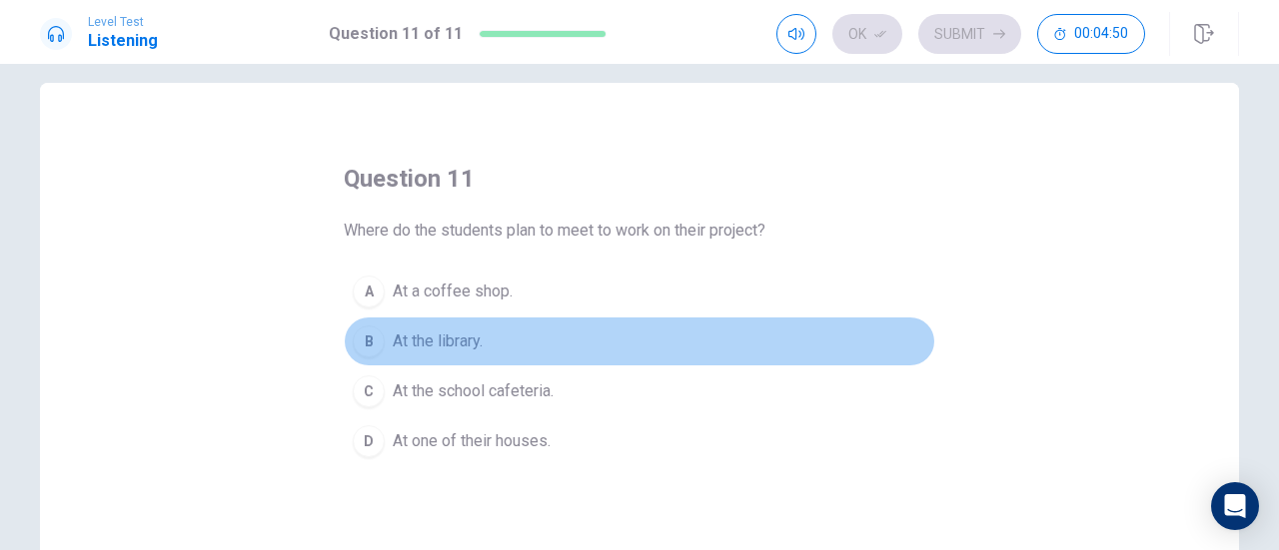
click at [412, 345] on span "At the library." at bounding box center [438, 342] width 90 height 24
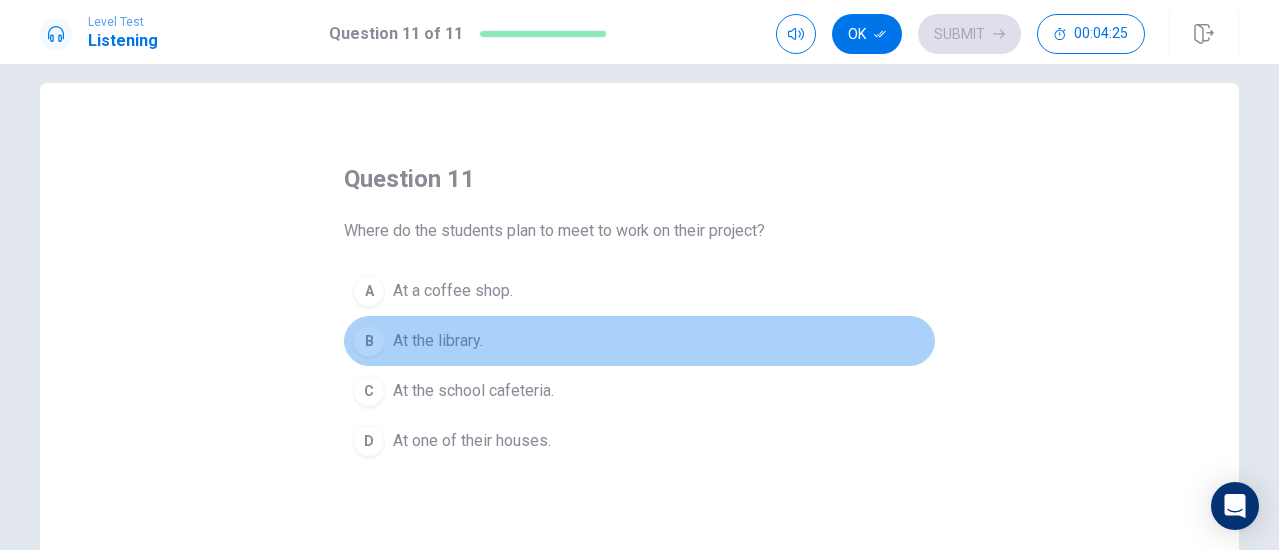
click at [893, 340] on button "B At the library." at bounding box center [639, 342] width 591 height 50
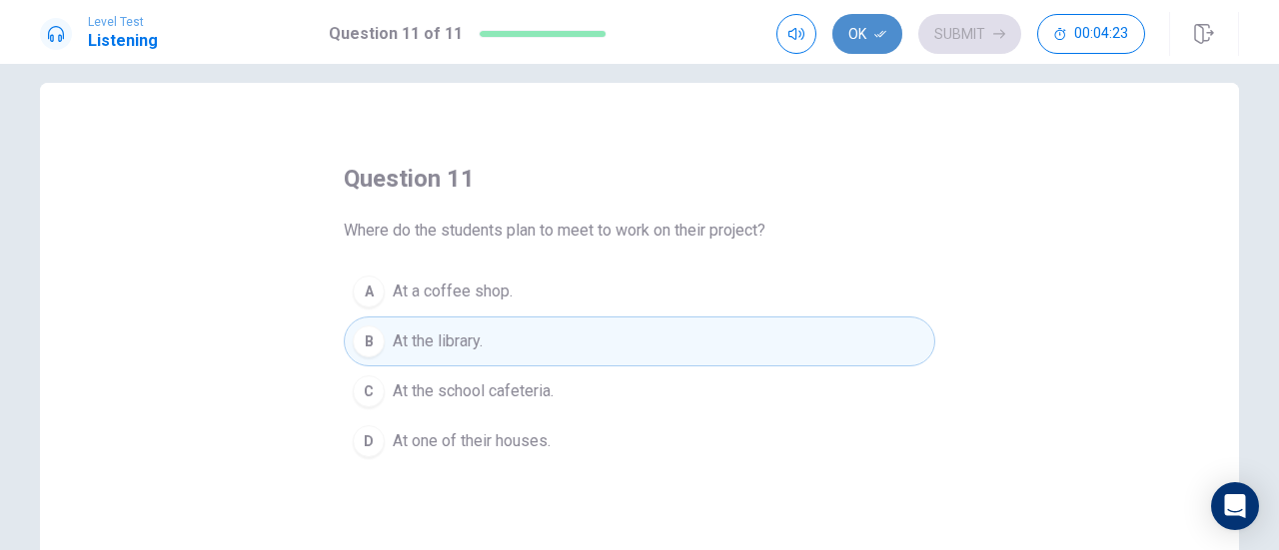
click at [865, 34] on button "Ok" at bounding box center [867, 34] width 70 height 40
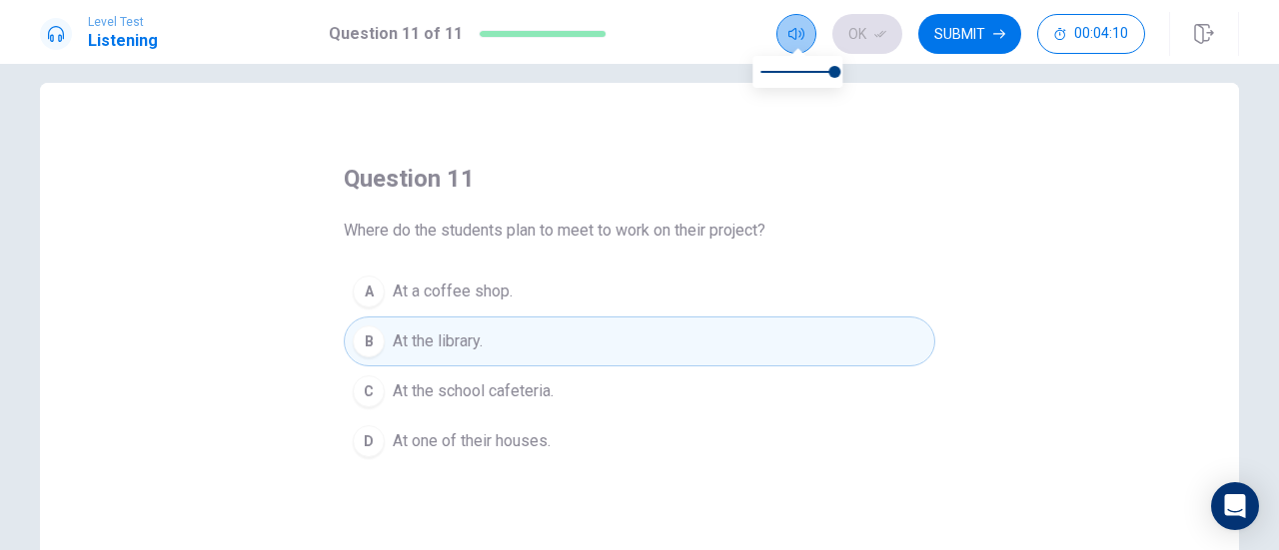
click at [805, 43] on button "button" at bounding box center [796, 34] width 40 height 40
click at [983, 29] on button "Submit" at bounding box center [969, 34] width 103 height 40
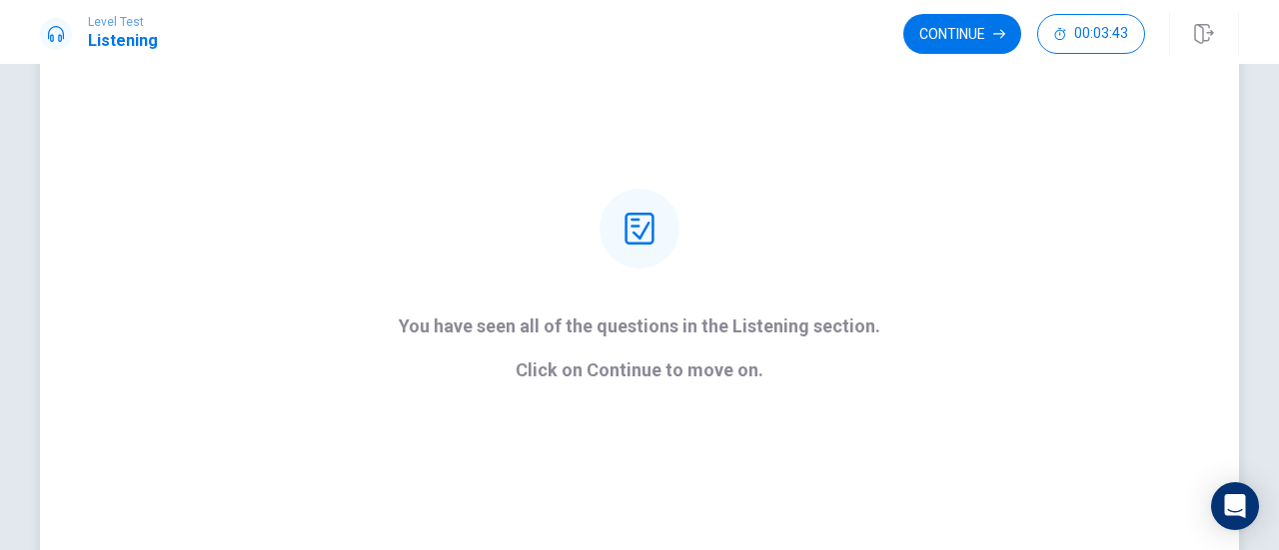
scroll to position [159, 0]
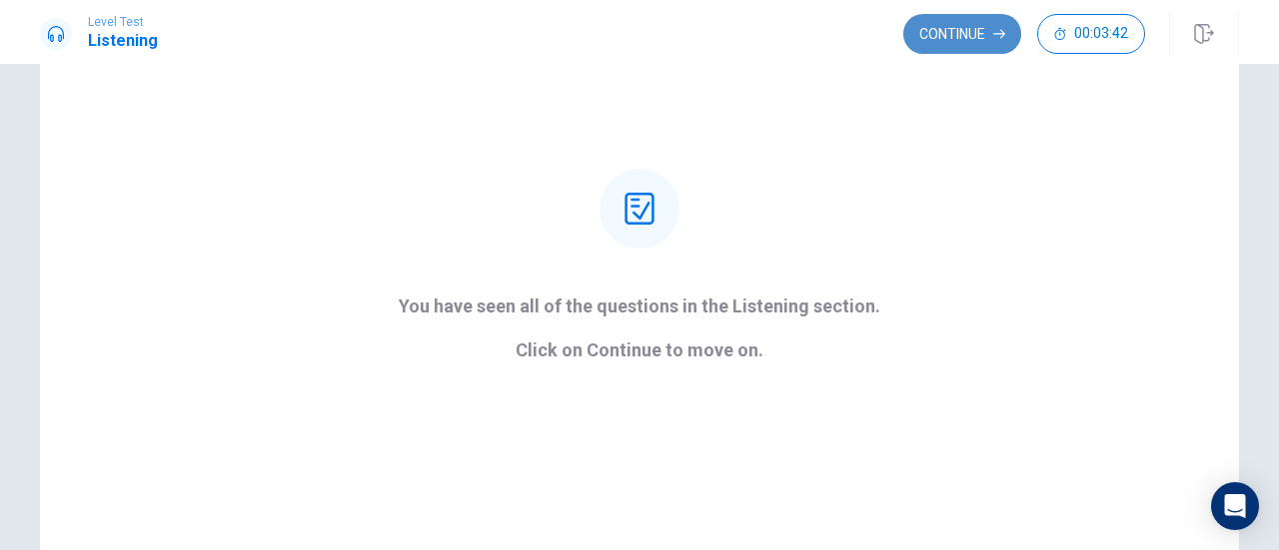
click at [929, 44] on button "Continue" at bounding box center [962, 34] width 118 height 40
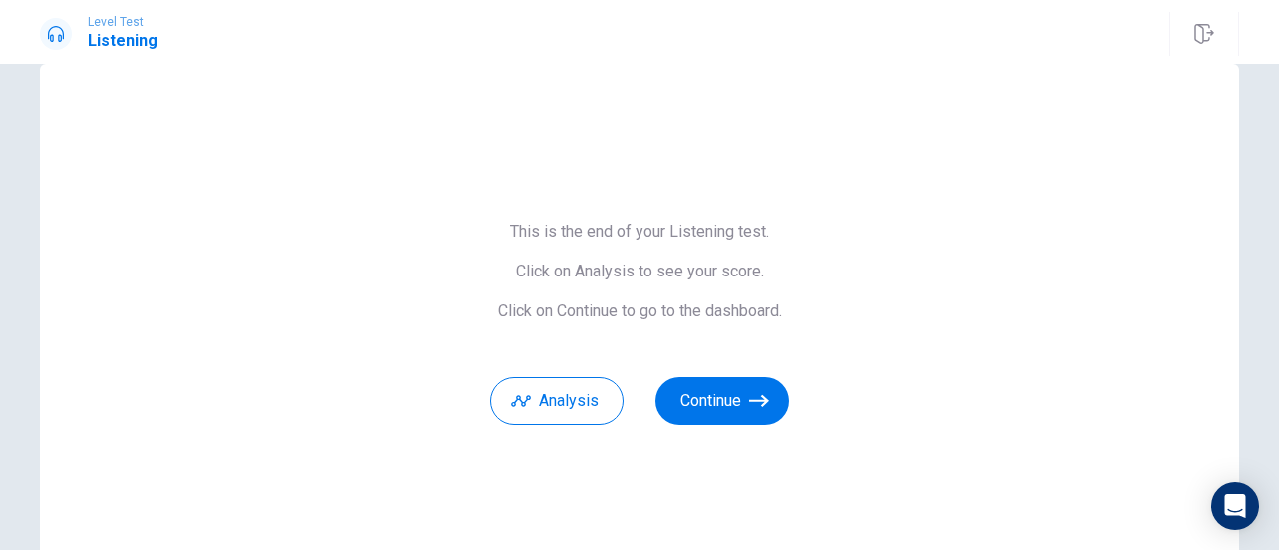
scroll to position [26, 0]
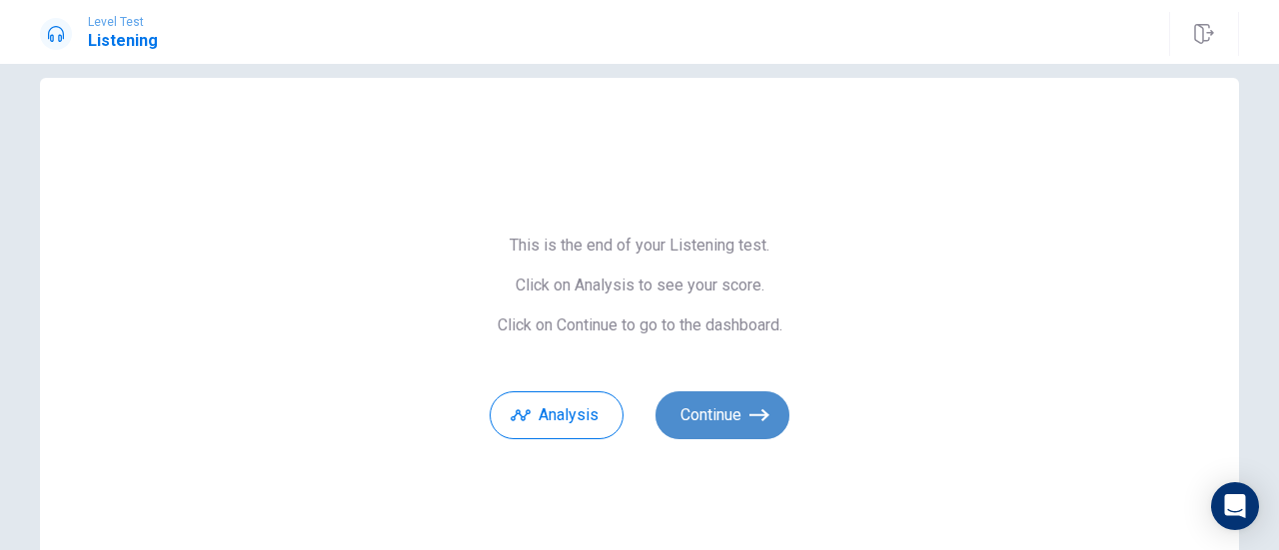
click at [692, 413] on button "Continue" at bounding box center [722, 416] width 134 height 48
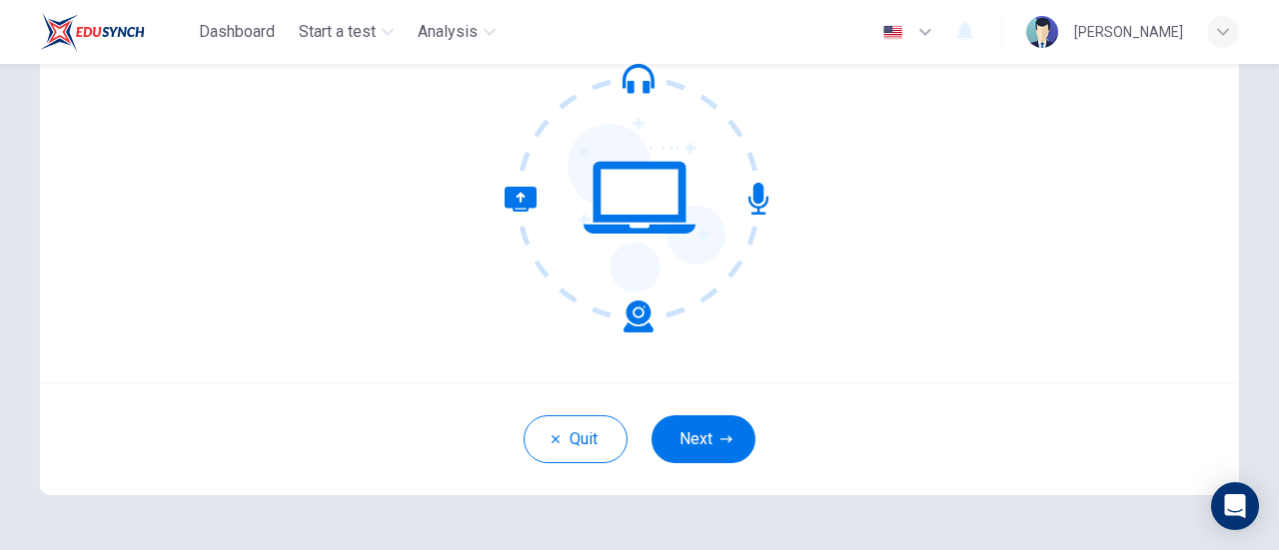
scroll to position [222, 0]
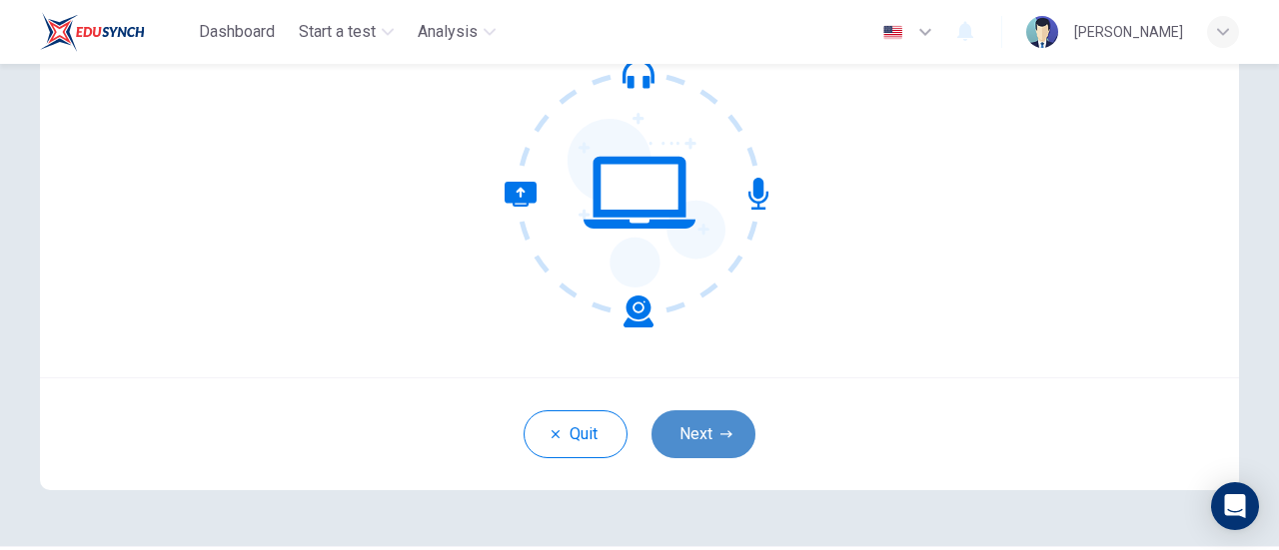
click at [733, 416] on button "Next" at bounding box center [703, 435] width 104 height 48
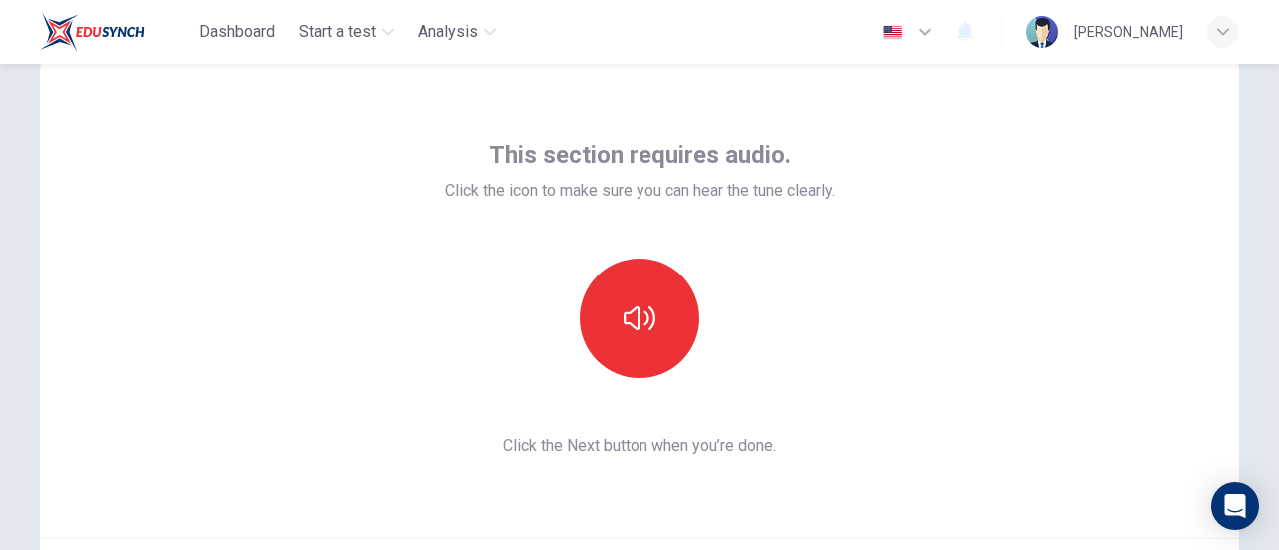
scroll to position [62, 0]
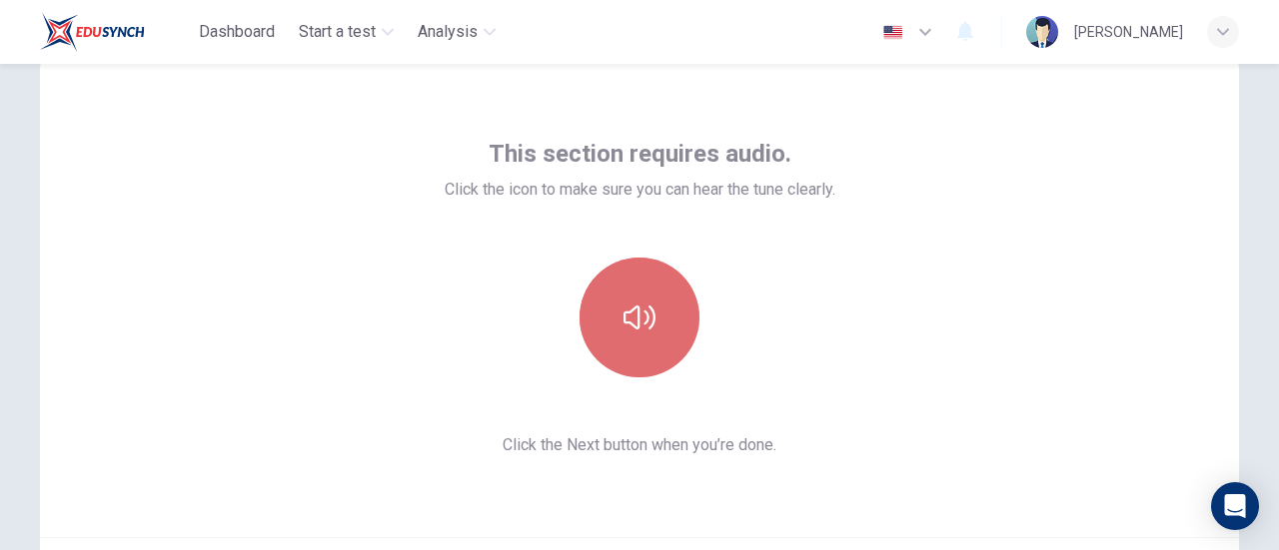
click at [621, 363] on button "button" at bounding box center [639, 318] width 120 height 120
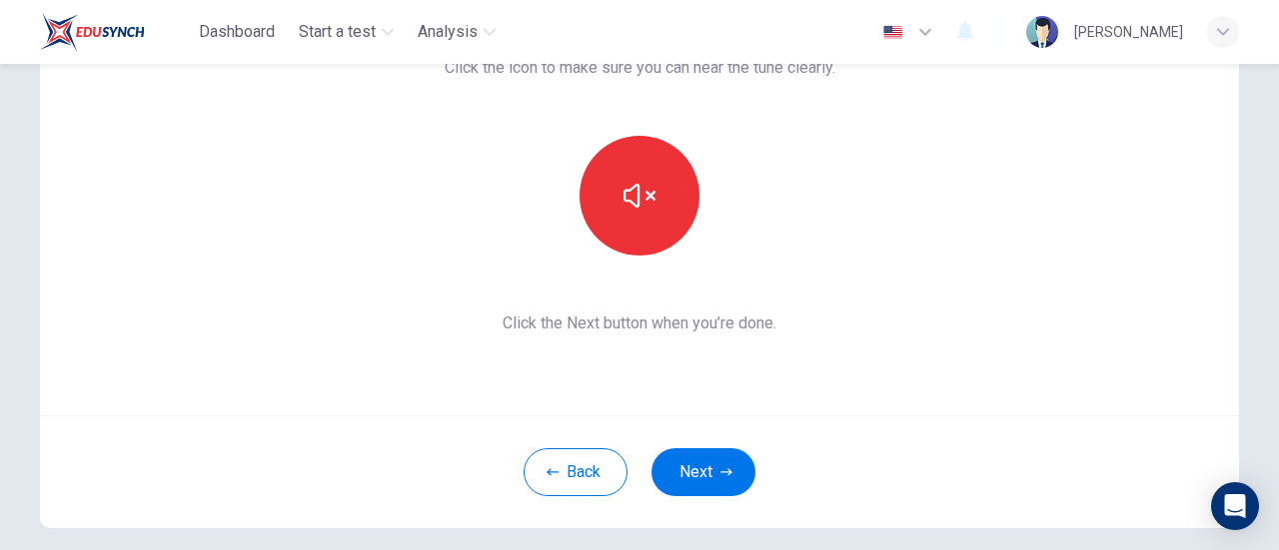
scroll to position [201, 0]
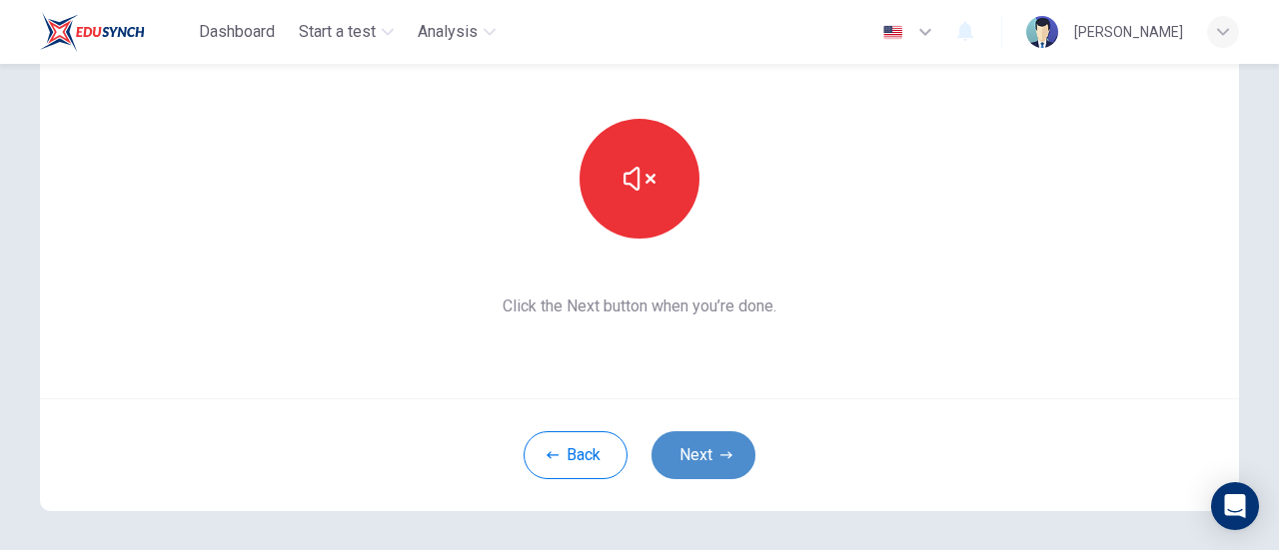
click at [711, 471] on button "Next" at bounding box center [703, 456] width 104 height 48
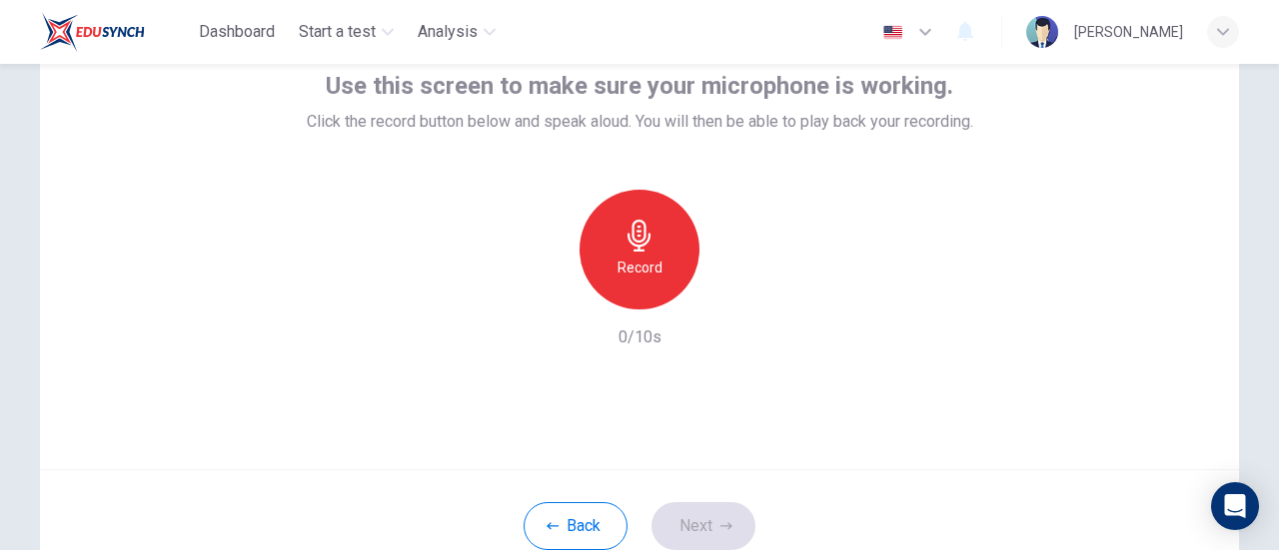
scroll to position [129, 0]
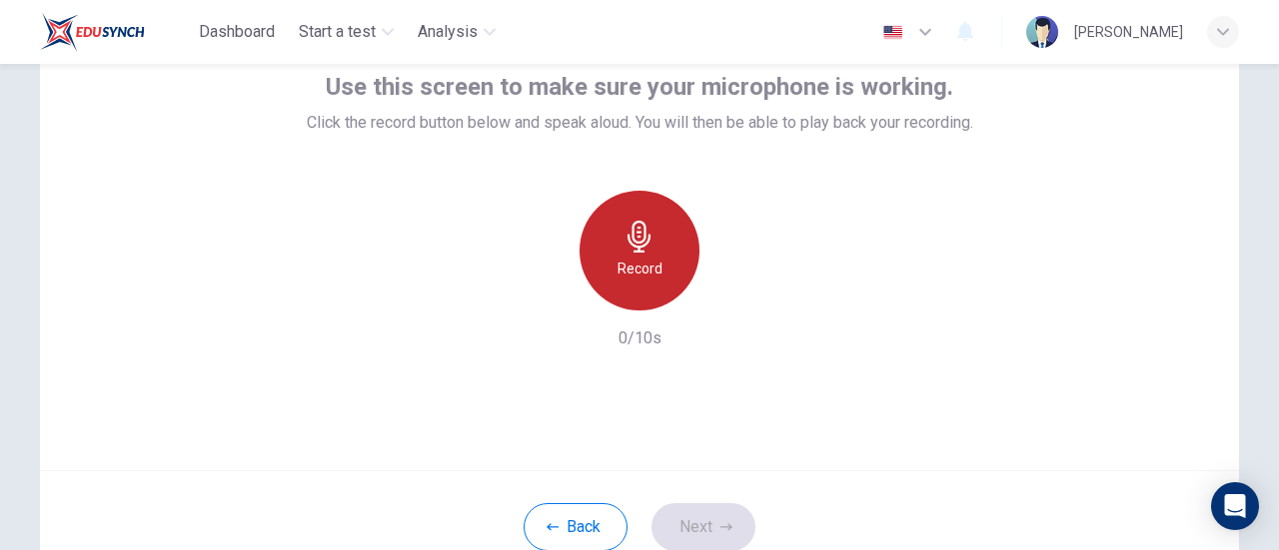
click at [633, 227] on icon "button" at bounding box center [638, 237] width 23 height 32
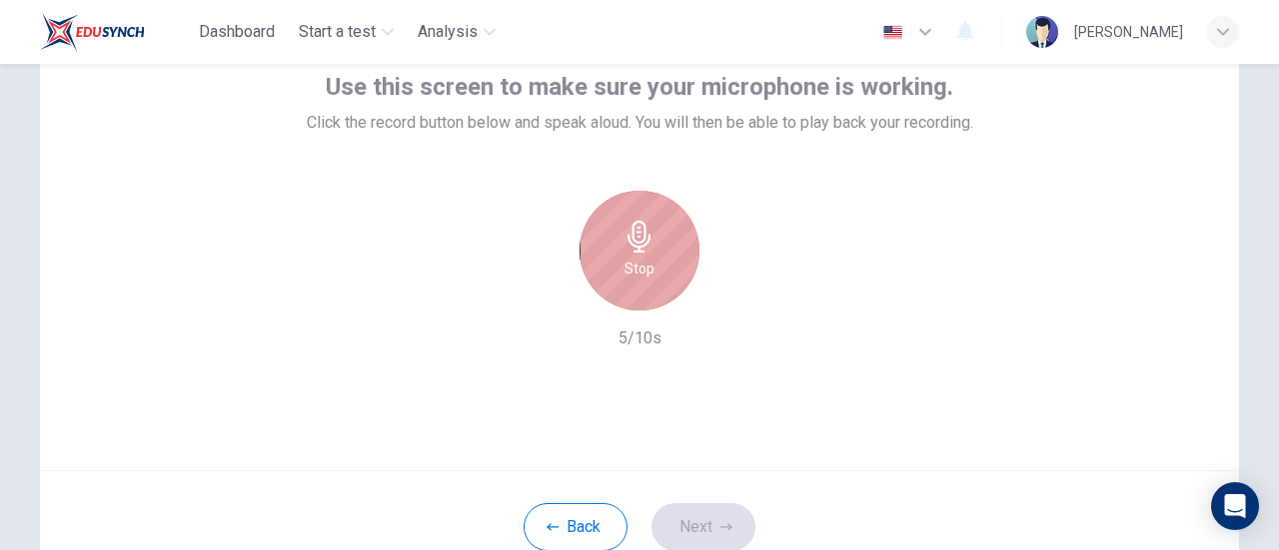
click at [633, 227] on icon "button" at bounding box center [638, 237] width 23 height 32
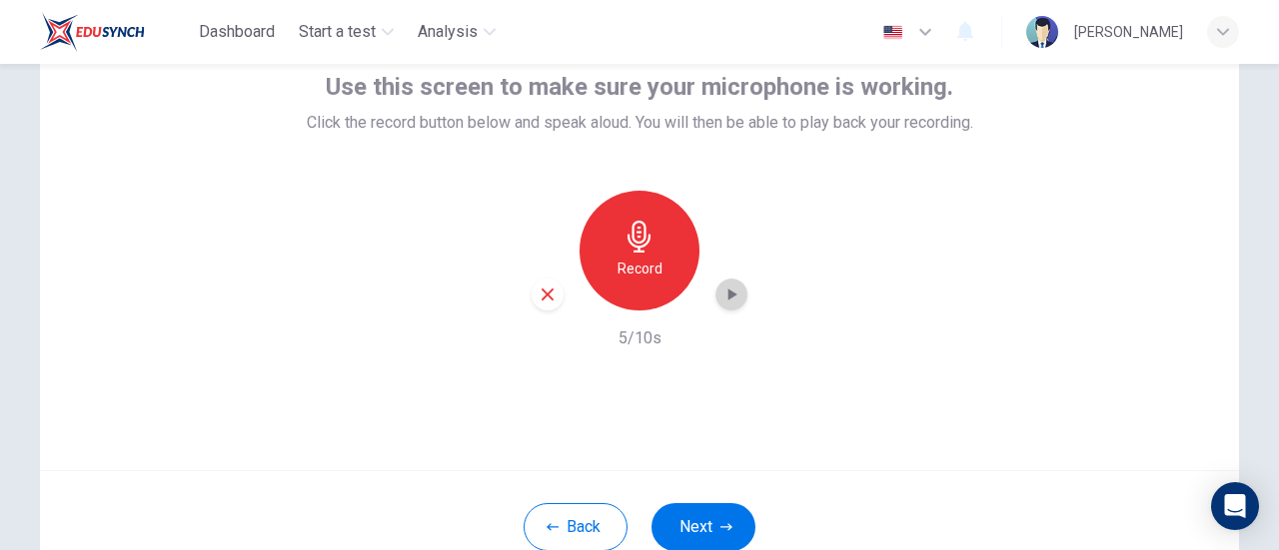
click at [723, 282] on div "button" at bounding box center [731, 295] width 32 height 32
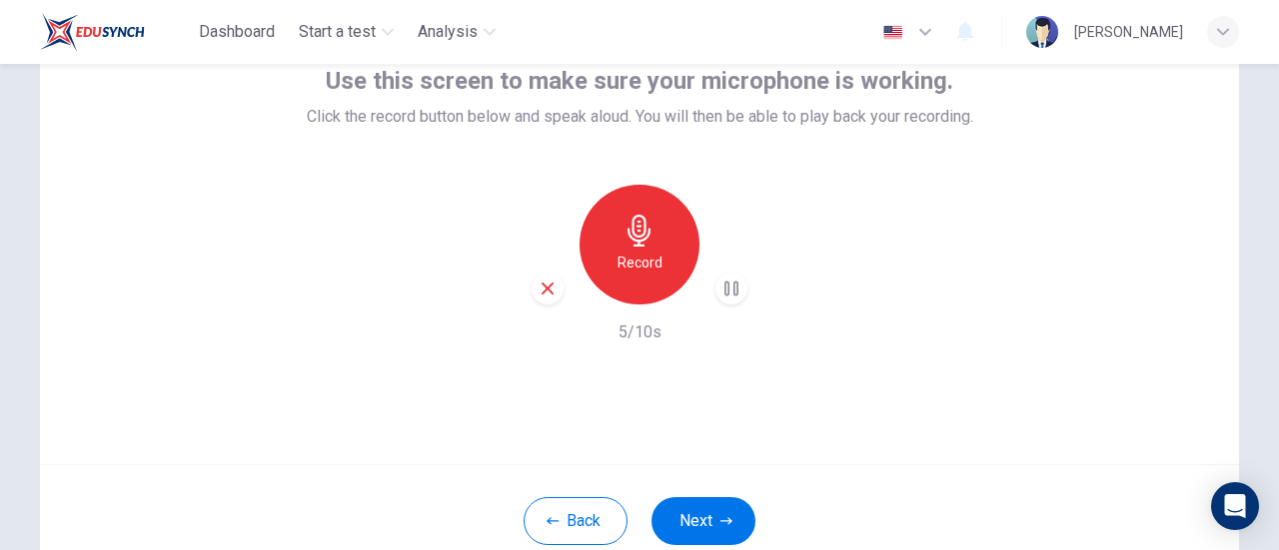
scroll to position [138, 0]
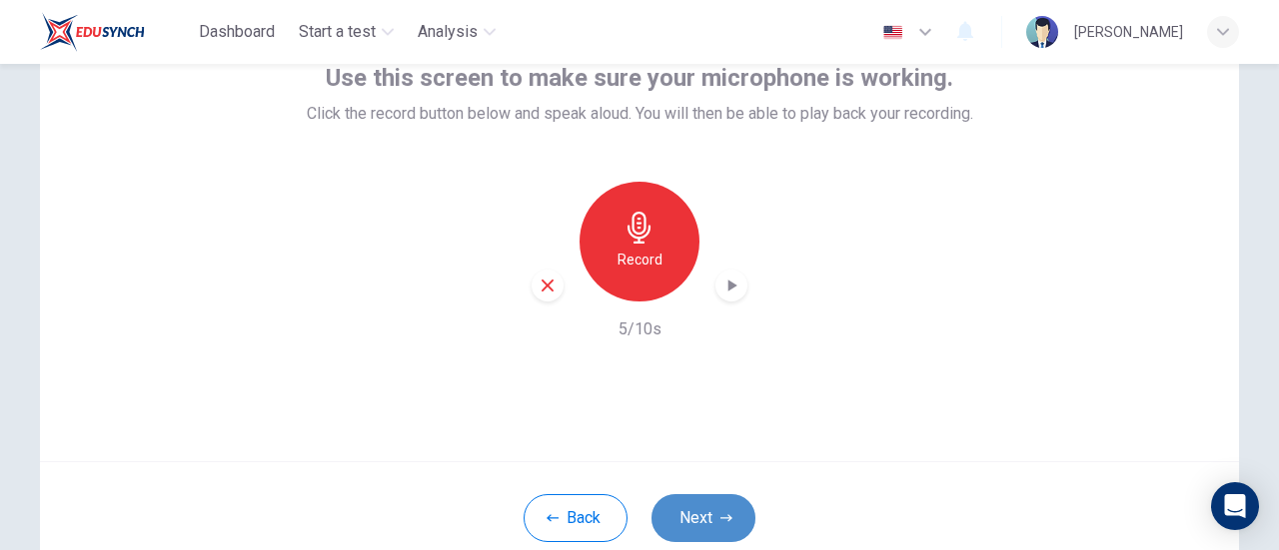
click at [706, 500] on button "Next" at bounding box center [703, 518] width 104 height 48
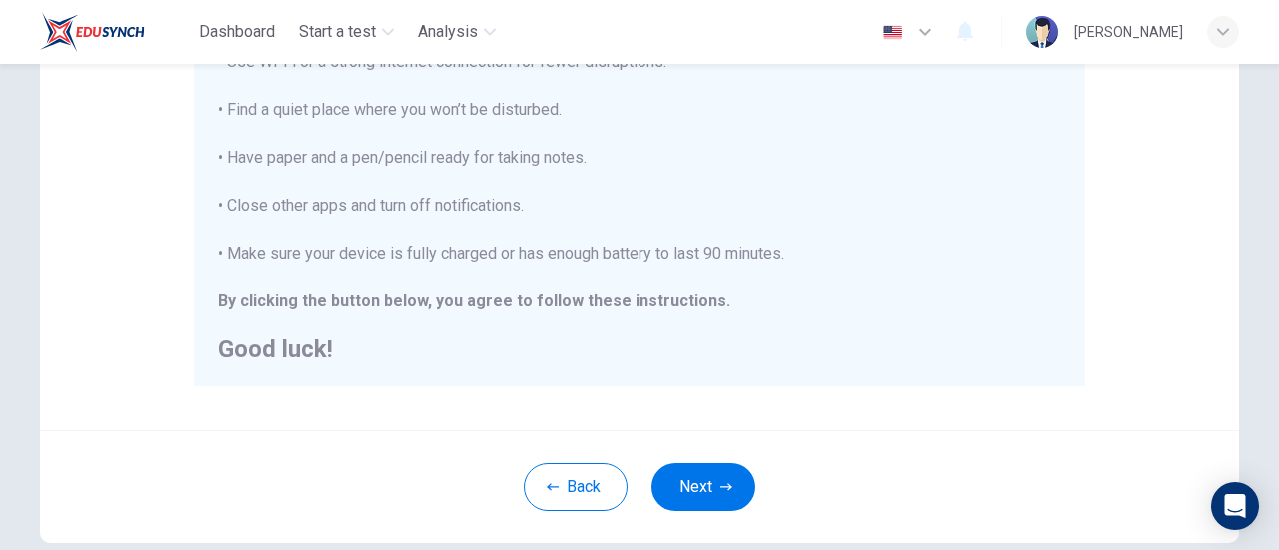
scroll to position [459, 0]
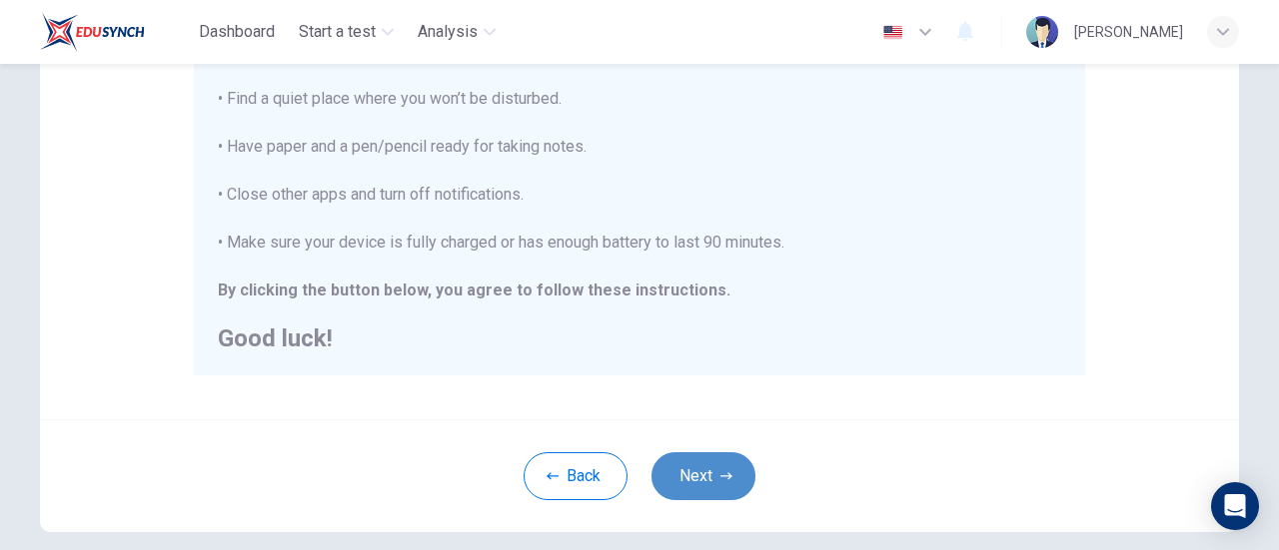
click at [700, 487] on button "Next" at bounding box center [703, 477] width 104 height 48
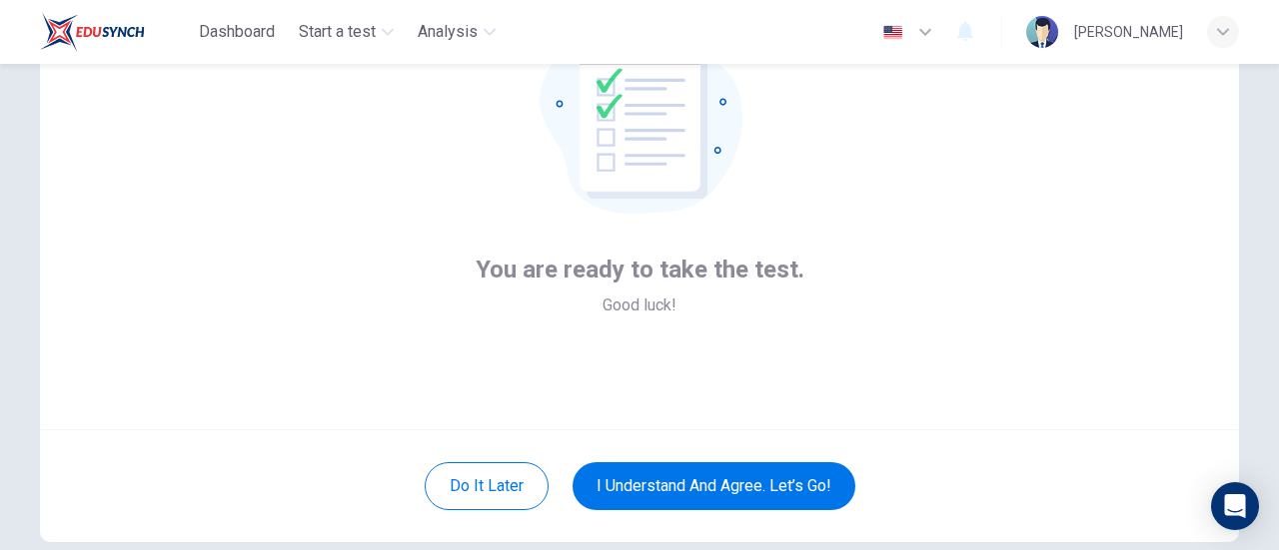
scroll to position [171, 0]
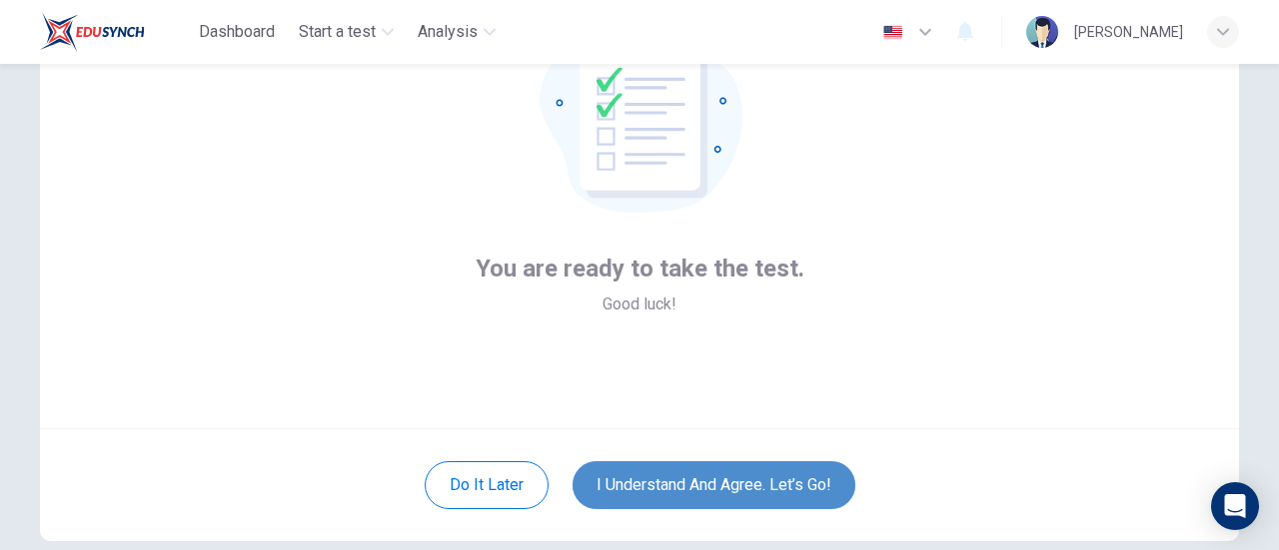
click at [755, 489] on button "I understand and agree. Let’s go!" at bounding box center [713, 486] width 283 height 48
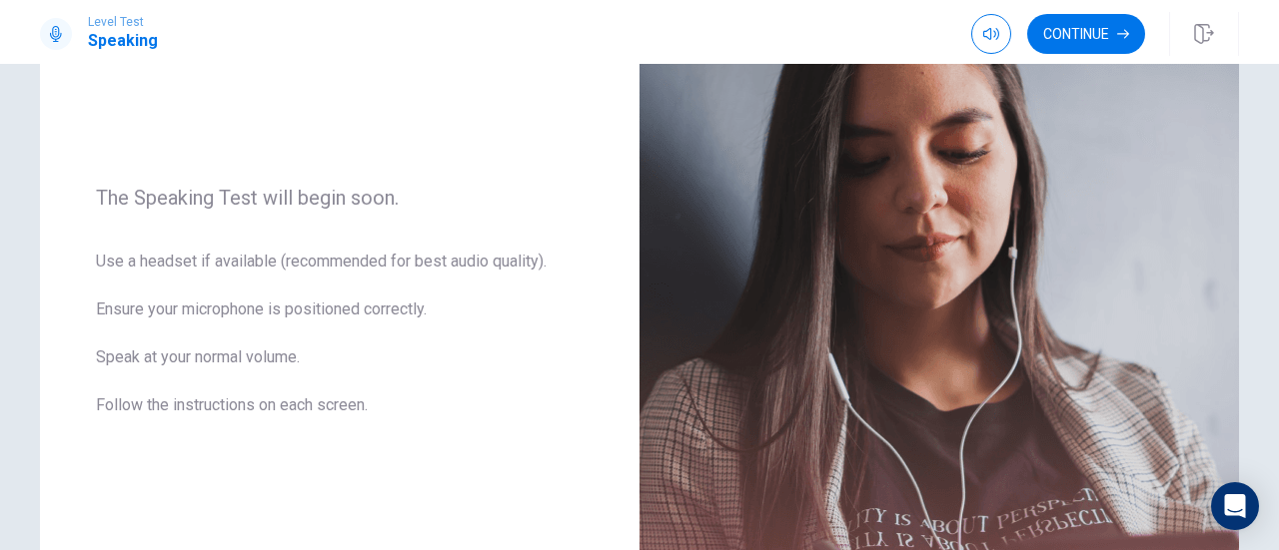
scroll to position [36, 0]
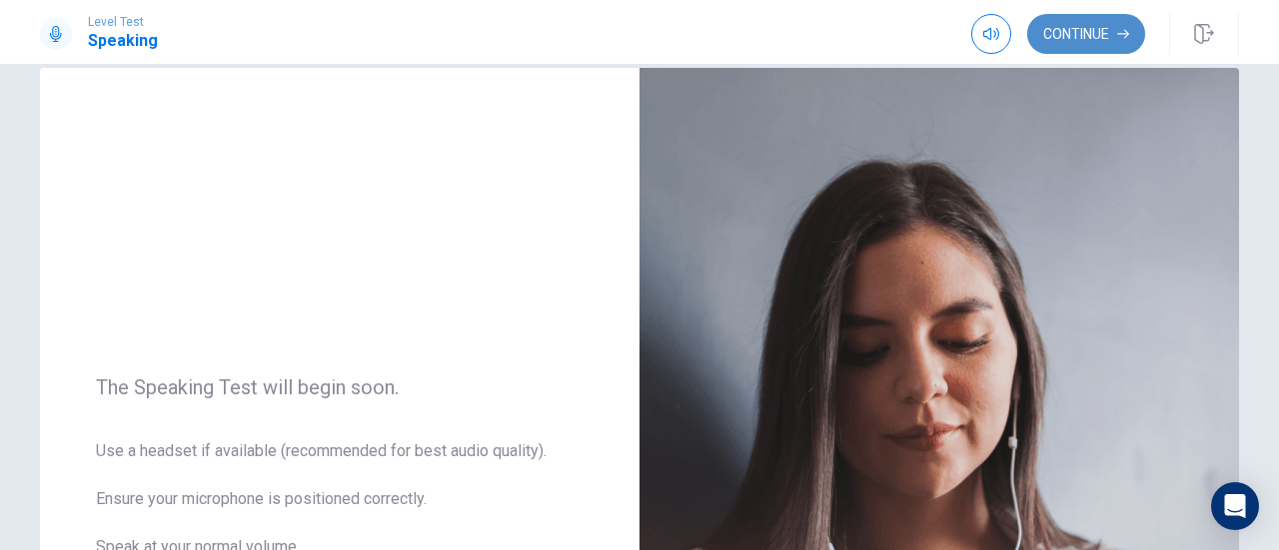
click at [1034, 28] on button "Continue" at bounding box center [1086, 34] width 118 height 40
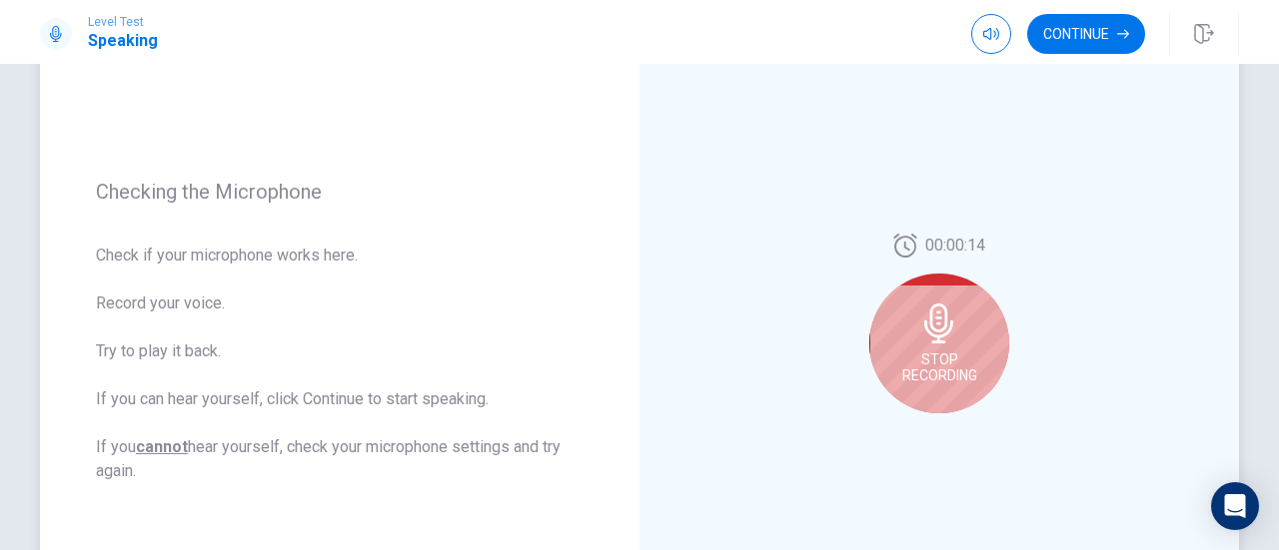
scroll to position [212, 0]
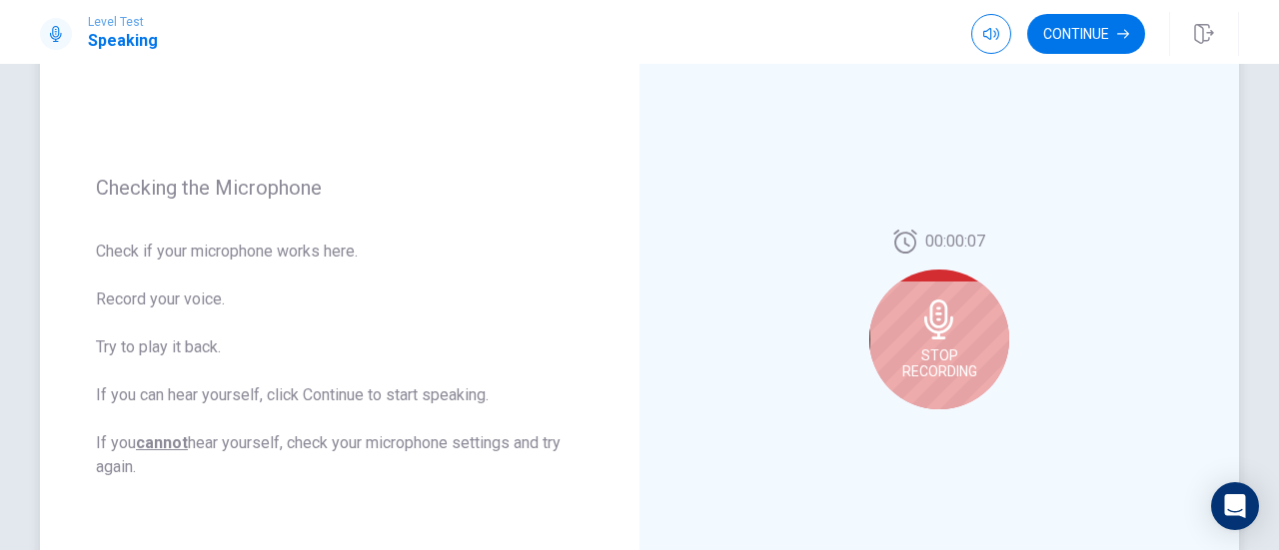
click at [935, 334] on icon at bounding box center [938, 320] width 29 height 40
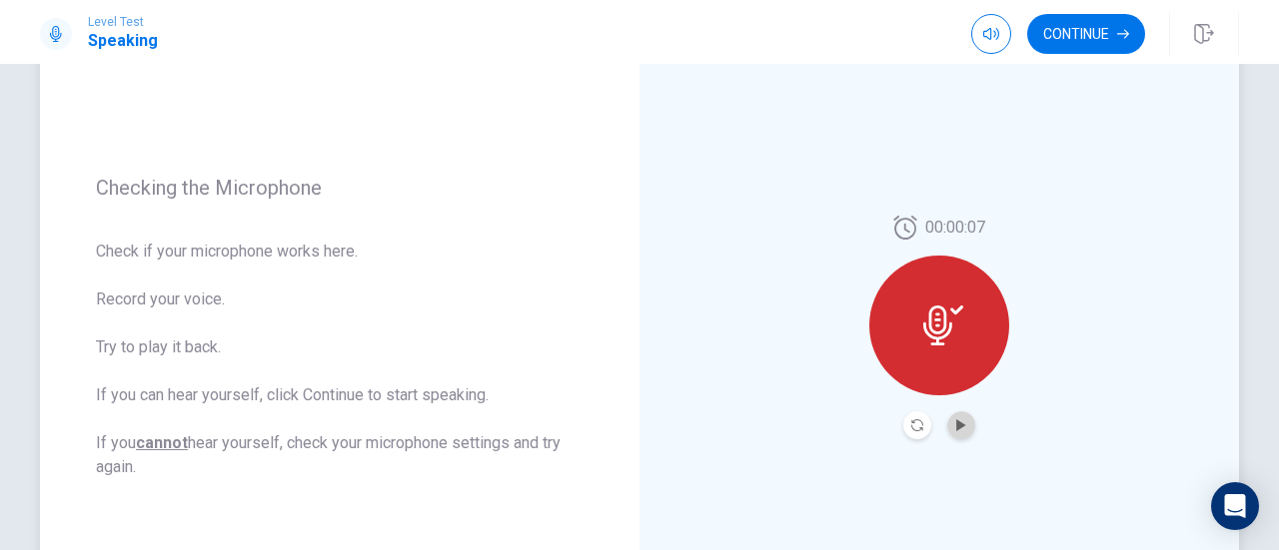
click at [967, 433] on button "Play Audio" at bounding box center [961, 426] width 28 height 28
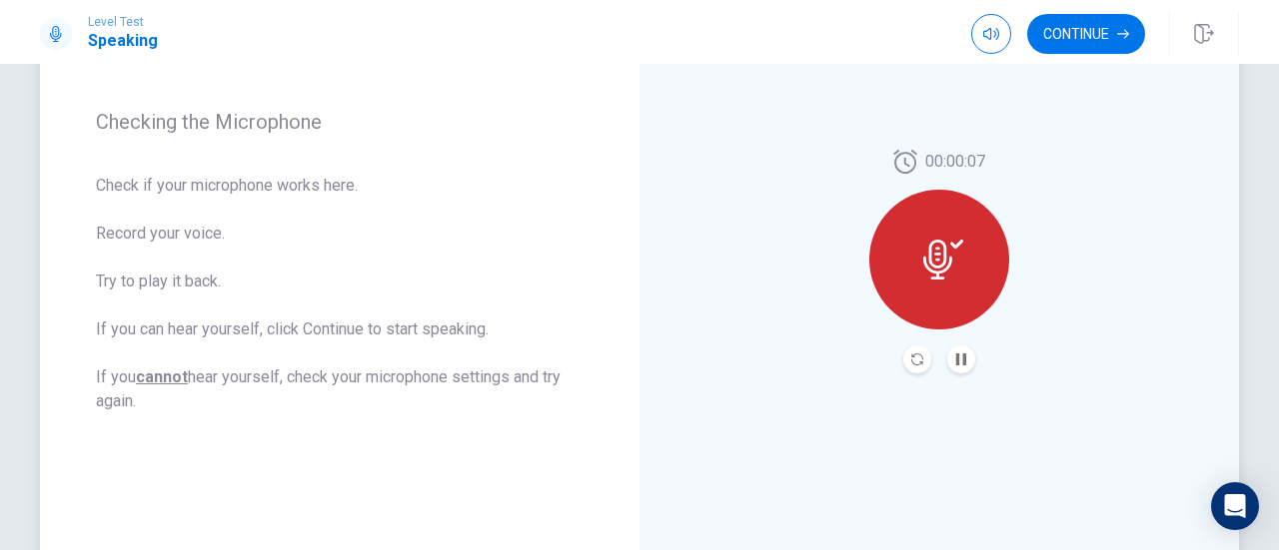
scroll to position [282, 0]
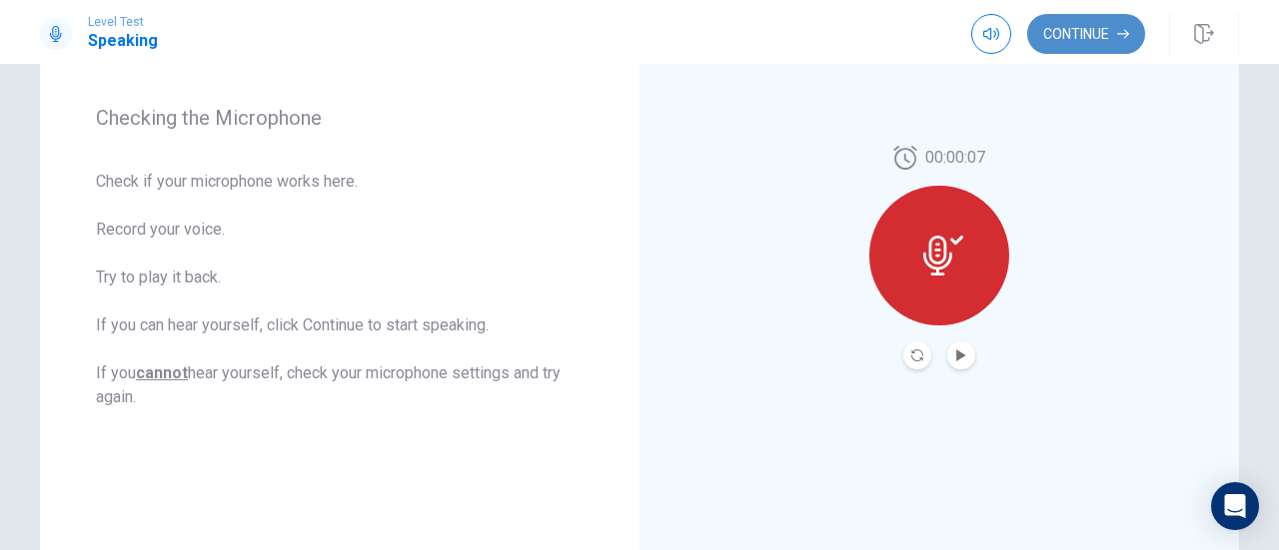
click at [1063, 45] on button "Continue" at bounding box center [1086, 34] width 118 height 40
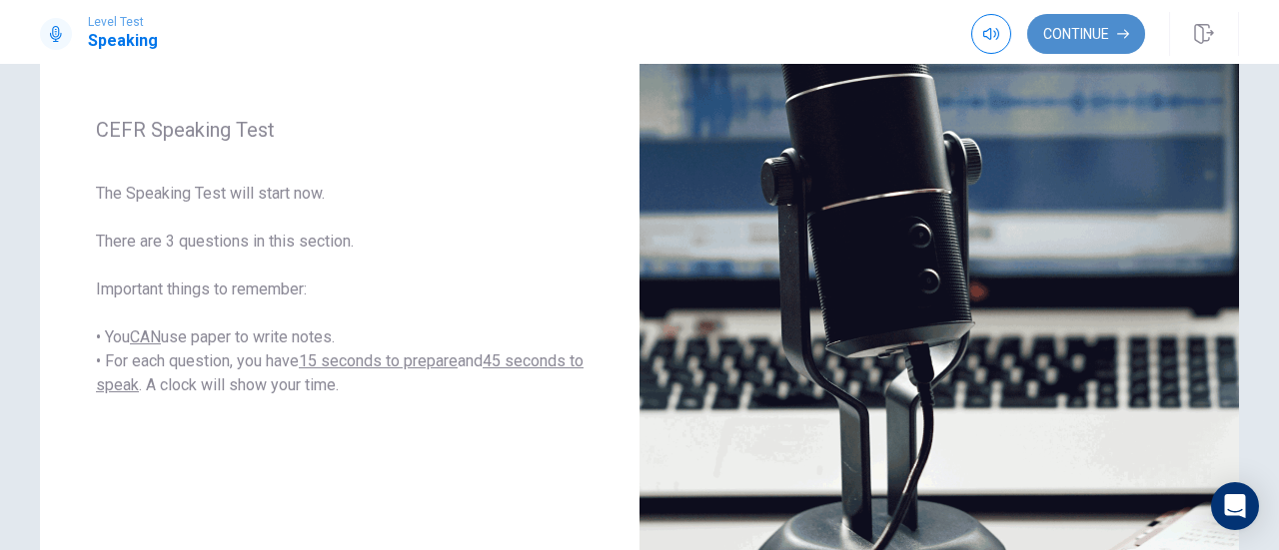
click at [1084, 39] on button "Continue" at bounding box center [1086, 34] width 118 height 40
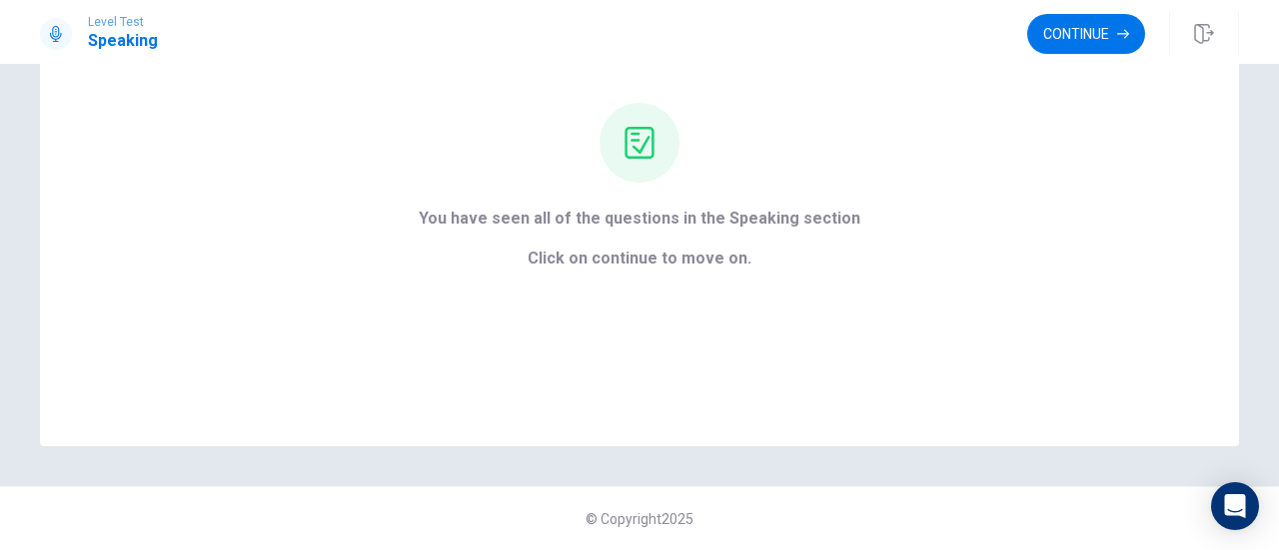
scroll to position [176, 0]
click at [1085, 39] on button "Continue" at bounding box center [1086, 34] width 118 height 40
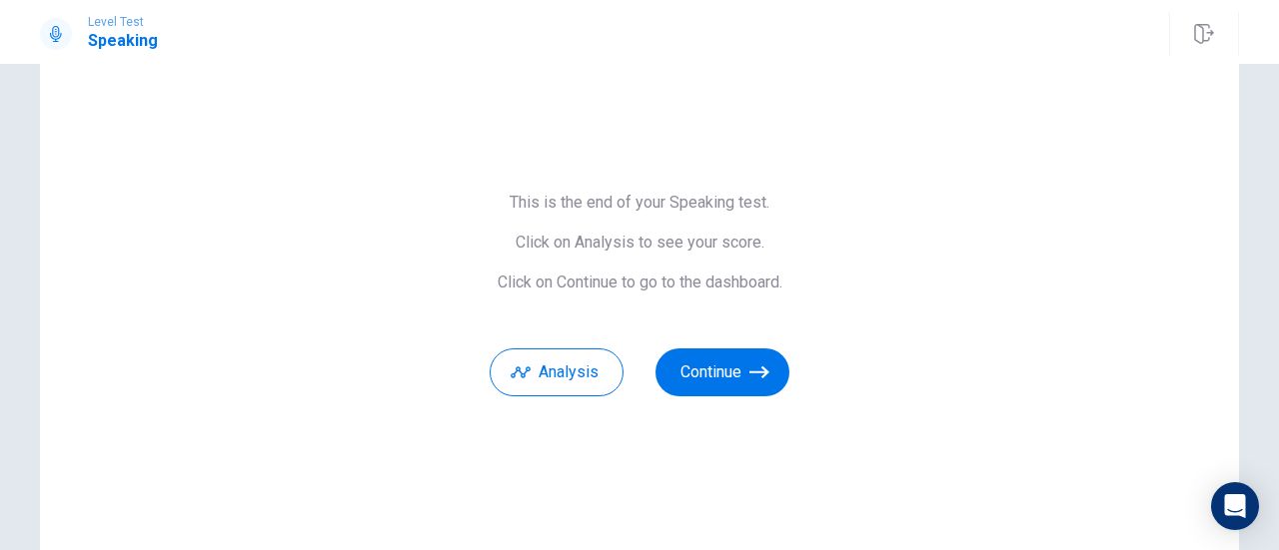
scroll to position [69, 0]
click at [679, 393] on button "Continue" at bounding box center [722, 373] width 134 height 48
